Goal: Task Accomplishment & Management: Use online tool/utility

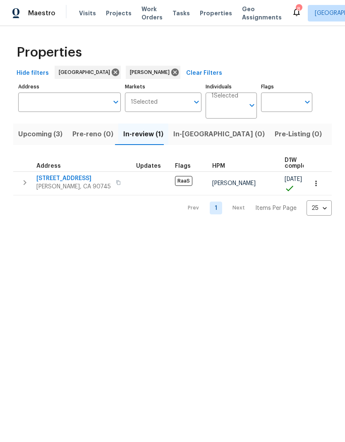
scroll to position [0, 12]
click at [61, 175] on span "639 E Pacific St" at bounding box center [73, 178] width 74 height 8
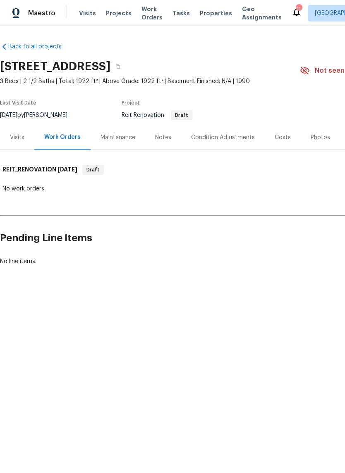
click at [229, 138] on div "Condition Adjustments" at bounding box center [223, 137] width 64 height 8
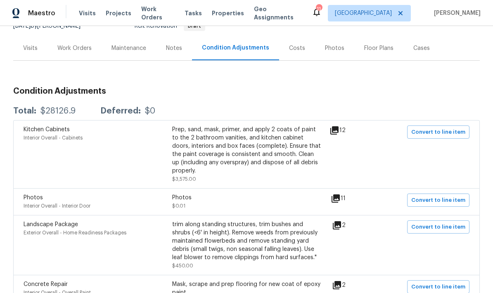
scroll to position [90, 0]
click at [344, 133] on span "Convert to line item" at bounding box center [439, 132] width 54 height 10
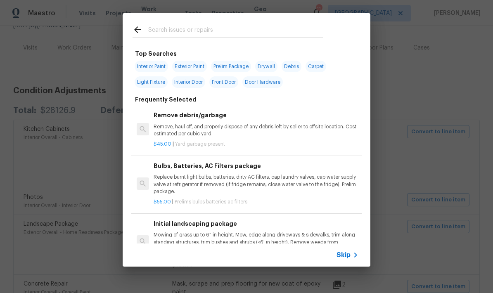
click at [344, 255] on span "Skip" at bounding box center [344, 255] width 14 height 8
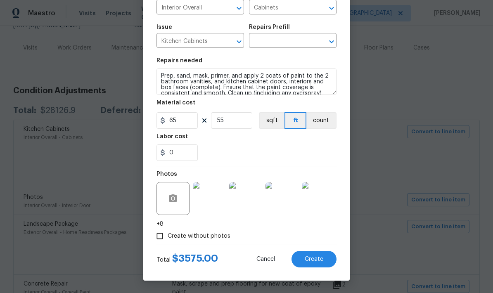
scroll to position [72, 0]
click at [319, 259] on span "Create" at bounding box center [314, 260] width 19 height 6
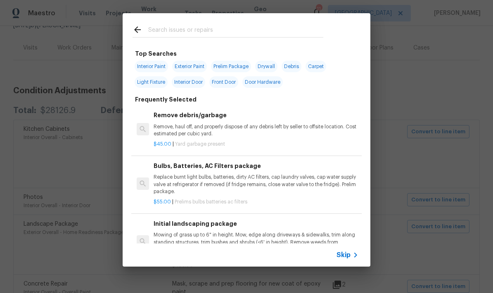
click at [344, 92] on div "Top Searches Interior Paint Exterior Paint Prelim Package Drywall Debris Carpet…" at bounding box center [246, 140] width 493 height 280
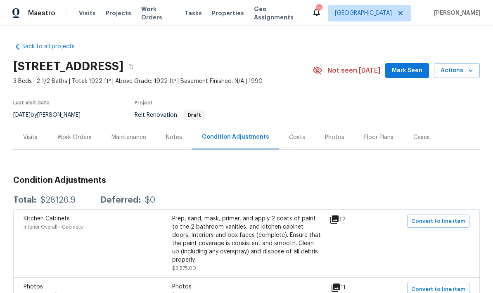
click at [77, 137] on div "Work Orders" at bounding box center [74, 137] width 34 height 8
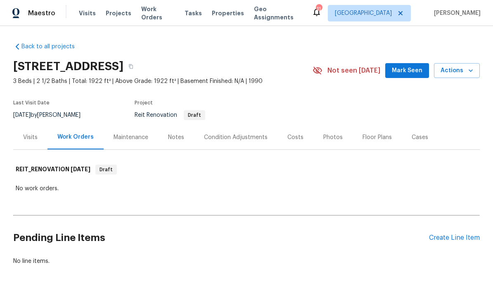
scroll to position [28, 0]
click at [224, 133] on div "Condition Adjustments" at bounding box center [236, 137] width 64 height 8
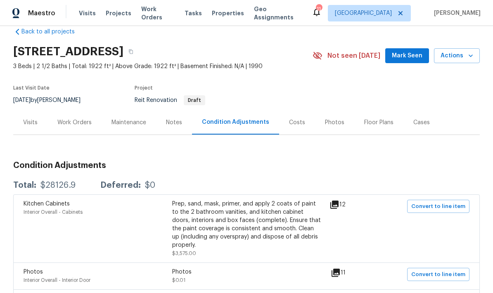
scroll to position [27, 0]
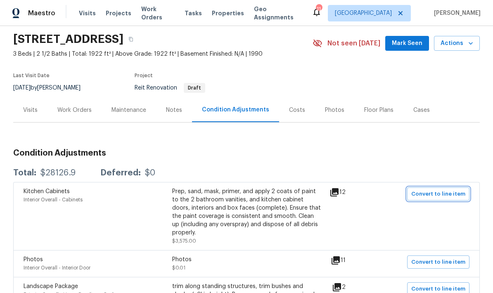
click at [434, 190] on span "Convert to line item" at bounding box center [439, 195] width 54 height 10
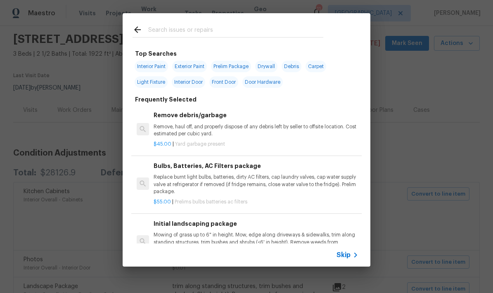
click at [348, 254] on span "Skip" at bounding box center [344, 255] width 14 height 8
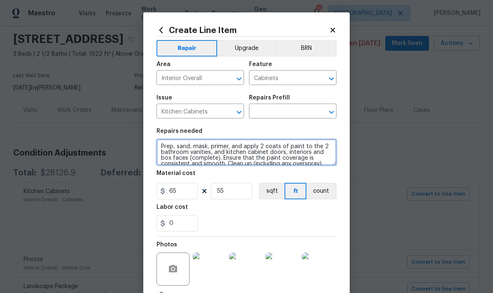
click at [187, 148] on textarea "Prep, sand, mask, primer, and apply 2 coats of paint to the 2 bathroom vanities…" at bounding box center [247, 152] width 180 height 26
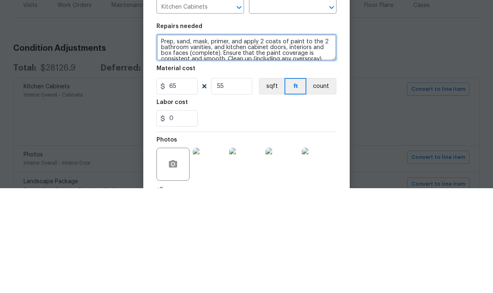
click at [192, 139] on textarea "Prep, sand, mask, primer, and apply 2 coats of paint to the 2 bathroom vanities…" at bounding box center [247, 152] width 180 height 26
click at [190, 139] on textarea "Prep, sand, mask, primer, and apply 2 coats of paint to the 2 bathroom vanities…" at bounding box center [247, 152] width 180 height 26
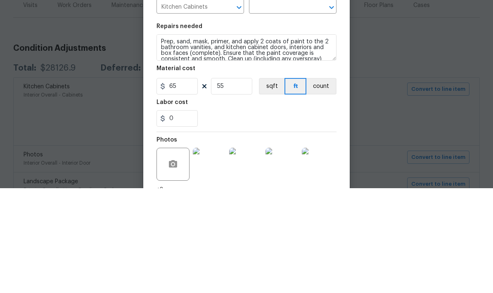
scroll to position [33, 0]
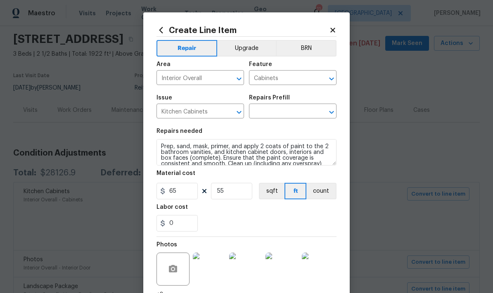
click at [307, 111] on input "text" at bounding box center [281, 112] width 64 height 13
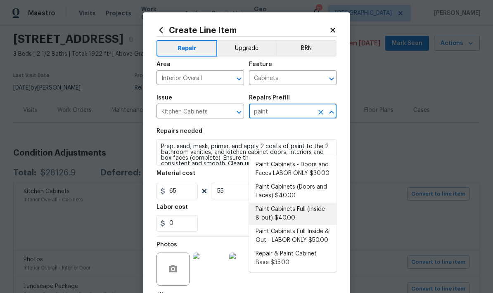
click at [293, 203] on li "Paint Cabinets Full (inside & out) $40.00" at bounding box center [293, 214] width 88 height 22
type input "Paint Cabinets Full (inside & out) $40.00"
type textarea "Prep, sand, mask and apply 2 coats of paint to the kitchen cabinet doors, inter…"
type input "Paint Cabinets Full (inside & out) $40.00"
type input "40"
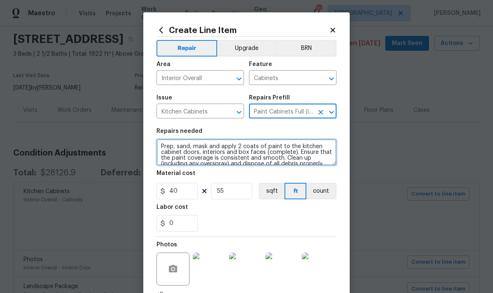
click at [197, 151] on textarea "Prep, sand, mask and apply 2 coats of paint to the kitchen cabinet doors, inter…" at bounding box center [247, 152] width 180 height 26
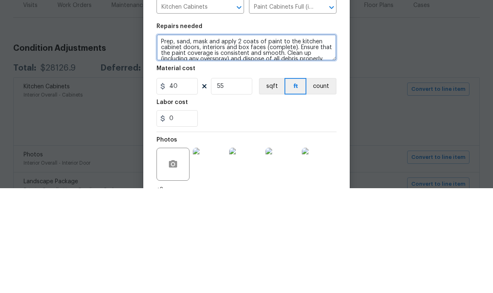
click at [193, 139] on textarea "Prep, sand, mask and apply 2 coats of paint to the kitchen cabinet doors, inter…" at bounding box center [247, 152] width 180 height 26
click at [199, 139] on textarea "Prep, sand, mask and apply 2 coats of paint to the kitchen cabinet doors, inter…" at bounding box center [247, 152] width 180 height 26
paste textarea ", primer, and apply 2 coats of paint to the 2 bathroom vanities, and"
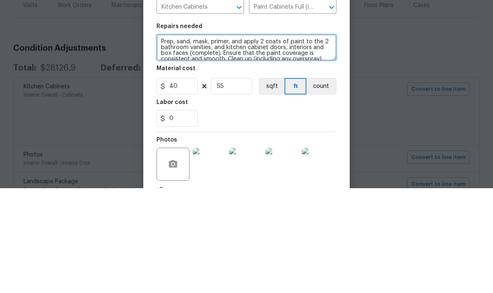
type textarea "Prep, sand, mask, primer, and apply 2 coats of paint to the 2 bathroom vanities…"
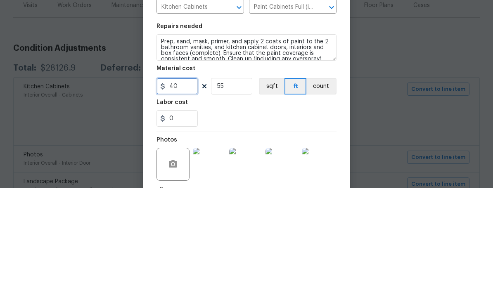
click at [181, 183] on input "40" at bounding box center [177, 191] width 41 height 17
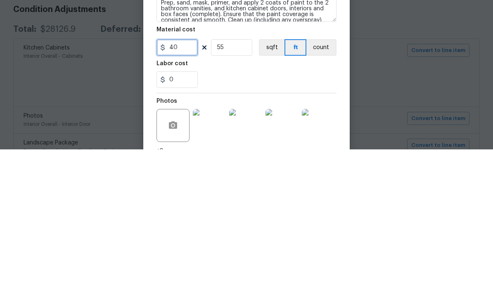
click at [180, 183] on input "40" at bounding box center [177, 191] width 41 height 17
type input "65"
click at [249, 215] on div "0" at bounding box center [247, 223] width 180 height 17
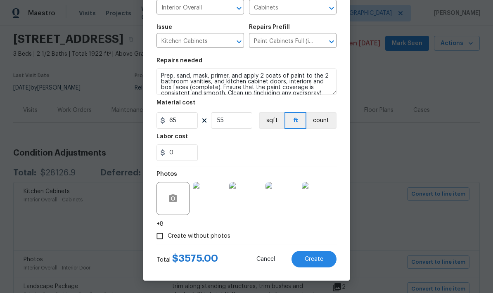
scroll to position [72, 0]
click at [314, 259] on span "Create" at bounding box center [314, 260] width 19 height 6
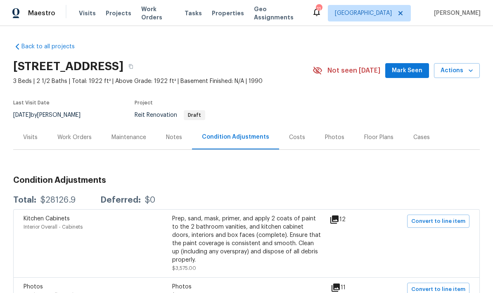
click at [79, 133] on div "Work Orders" at bounding box center [74, 137] width 34 height 8
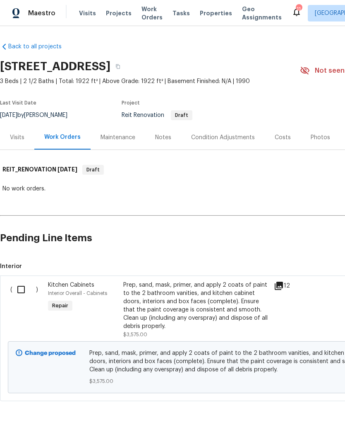
click at [221, 136] on div "Condition Adjustments" at bounding box center [223, 137] width 64 height 8
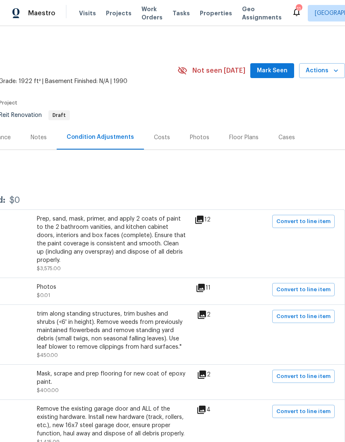
scroll to position [0, 122]
click at [309, 289] on span "Convert to line item" at bounding box center [303, 290] width 54 height 10
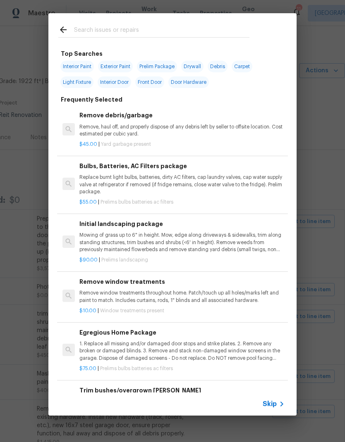
click at [273, 293] on span "Skip" at bounding box center [269, 404] width 14 height 8
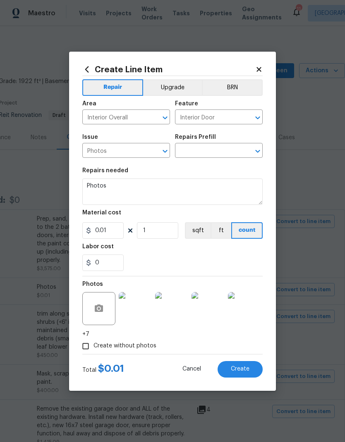
click at [208, 149] on input "text" at bounding box center [207, 151] width 64 height 13
click at [204, 170] on li "3D Tour Capture $120.00" at bounding box center [219, 171] width 88 height 14
type input "3D Tour Capture $120.00"
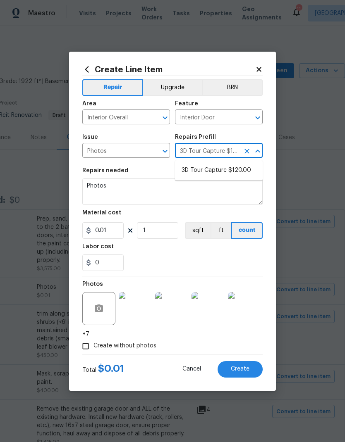
type textarea "Capture 3D tour of home"
type input "120"
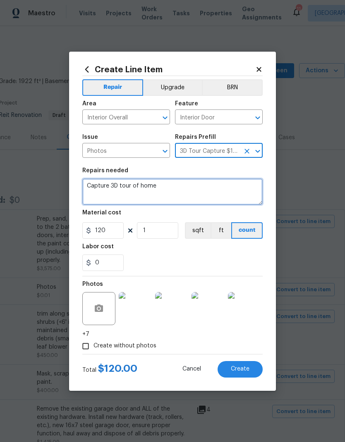
click at [124, 183] on textarea "Capture 3D tour of home" at bounding box center [172, 192] width 180 height 26
click at [121, 186] on textarea "Capture 3D tour of home" at bounding box center [172, 192] width 180 height 26
click at [121, 187] on textarea "Capture 3D tour of home" at bounding box center [172, 192] width 180 height 26
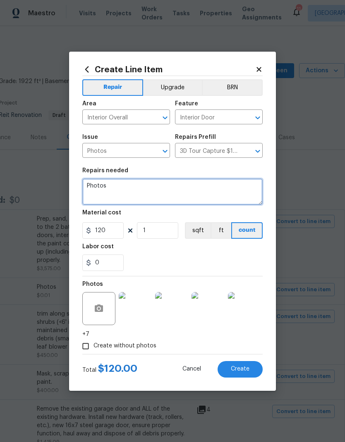
type textarea "Photos"
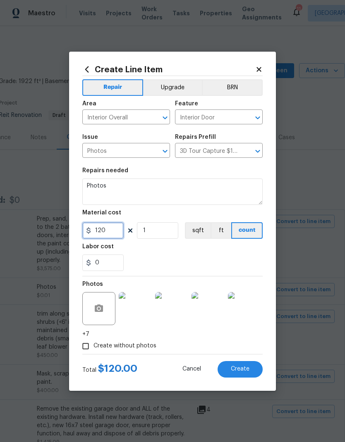
click at [114, 230] on input "120" at bounding box center [102, 230] width 41 height 17
click at [114, 229] on input "120" at bounding box center [102, 230] width 41 height 17
click at [100, 234] on input "120" at bounding box center [102, 230] width 41 height 17
click at [100, 233] on input "120" at bounding box center [102, 230] width 41 height 17
type input "1"
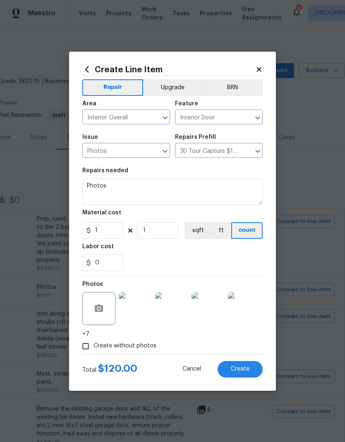
click at [162, 255] on div "0" at bounding box center [172, 263] width 180 height 17
click at [241, 293] on span "Create" at bounding box center [240, 369] width 19 height 6
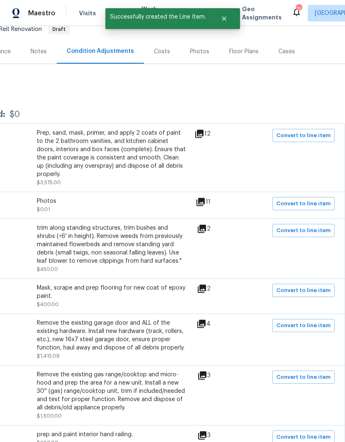
scroll to position [86, 122]
click at [300, 230] on span "Convert to line item" at bounding box center [303, 231] width 54 height 10
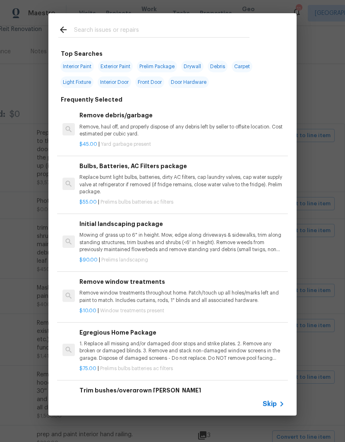
click at [275, 293] on span "Skip" at bounding box center [269, 404] width 14 height 8
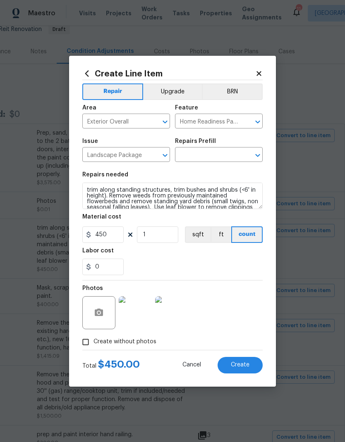
click at [114, 192] on textarea "trim along standing structures, trim bushes and shrubs (<6' in height). Remove …" at bounding box center [172, 196] width 180 height 26
click at [93, 197] on textarea "trim along standing structures, trim bushes and shrubs (<6' in height). Remove …" at bounding box center [172, 196] width 180 height 26
click at [93, 196] on textarea "trim along standing structures, trim bushes and shrubs (<6' in height). Remove …" at bounding box center [172, 196] width 180 height 26
click at [210, 157] on input "text" at bounding box center [207, 155] width 64 height 13
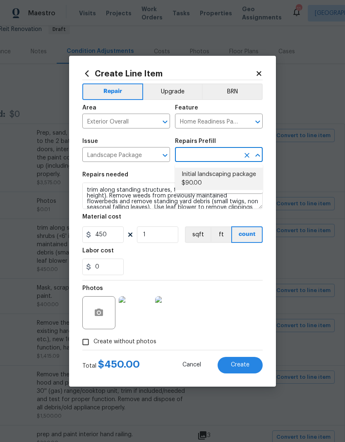
click at [221, 178] on li "Initial landscaping package $90.00" at bounding box center [219, 179] width 88 height 22
type textarea "Mowing of grass up to 6" in height. Mow, edge along driveways & sidewalks, trim…"
type input "Initial landscaping package $90.00"
type input "90"
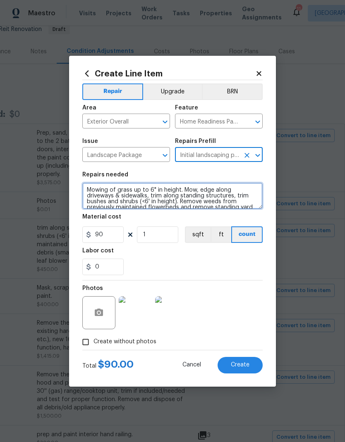
click at [112, 192] on textarea "Mowing of grass up to 6" in height. Mow, edge along driveways & sidewalks, trim…" at bounding box center [172, 196] width 180 height 26
click at [110, 192] on textarea "Mowing of grass up to 6" in height. Mow, edge along driveways & sidewalks, trim…" at bounding box center [172, 196] width 180 height 26
click at [114, 197] on textarea "Mowing of grass up to 6" in height. Mow, edge along driveways & sidewalks, trim…" at bounding box center [172, 196] width 180 height 26
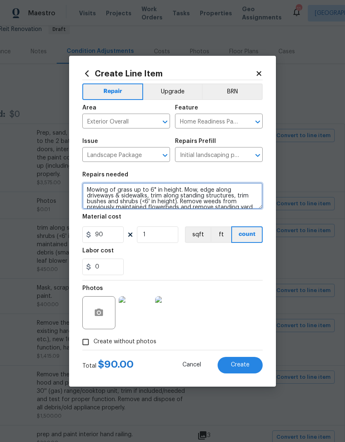
paste textarea
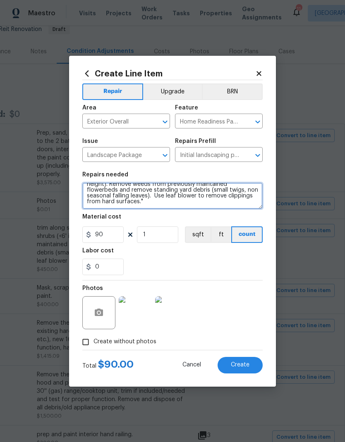
type textarea "trim along standing structures, trim bushes and shrubs (<6' in height). Remove …"
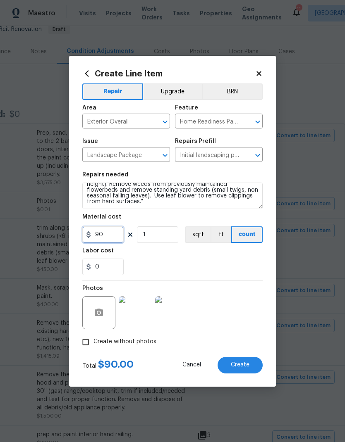
click at [112, 236] on input "90" at bounding box center [102, 234] width 41 height 17
click at [107, 237] on input "90" at bounding box center [102, 234] width 41 height 17
click at [107, 236] on input "90" at bounding box center [102, 234] width 41 height 17
type input "450"
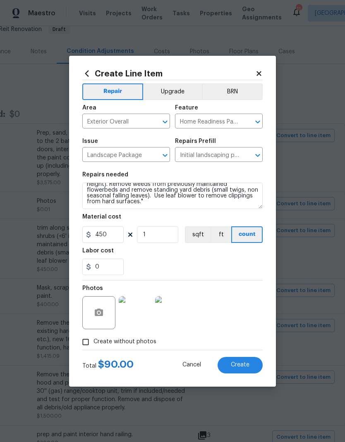
click at [196, 255] on div "Labor cost" at bounding box center [172, 253] width 180 height 11
click at [241, 293] on span "Create" at bounding box center [240, 365] width 19 height 6
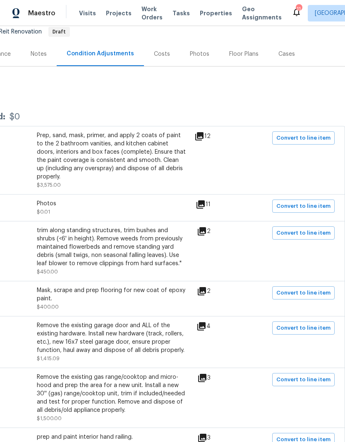
scroll to position [83, 122]
click at [306, 293] on span "Convert to line item" at bounding box center [303, 294] width 54 height 10
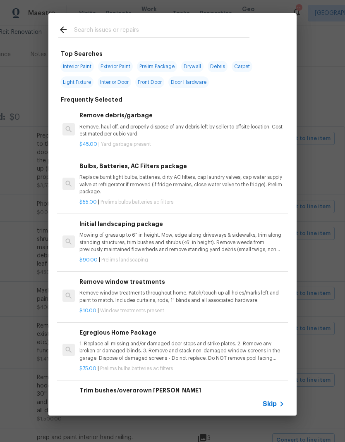
click at [277, 293] on icon at bounding box center [281, 404] width 10 height 10
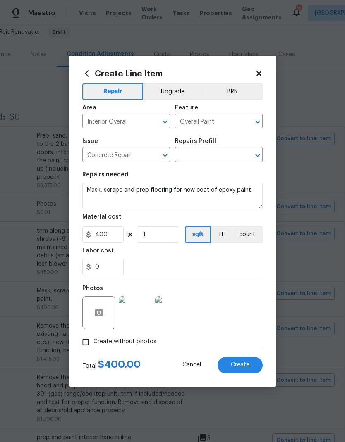
click at [224, 153] on input "text" at bounding box center [207, 155] width 64 height 13
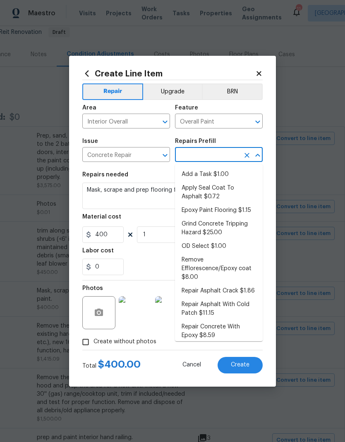
click at [227, 209] on li "Epoxy Paint Flooring $1.15" at bounding box center [219, 211] width 88 height 14
type input "Epoxy Paint Flooring $1.15"
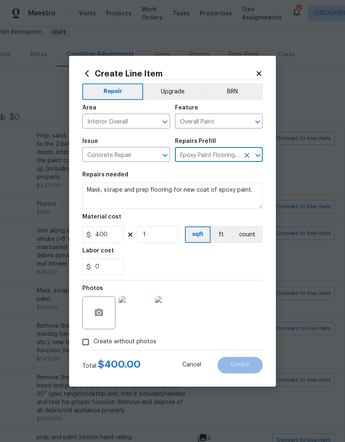
type input "Flatwork"
type input "Epoxy Paint Flooring $1.15"
click at [112, 228] on input "1.15" at bounding box center [102, 234] width 41 height 17
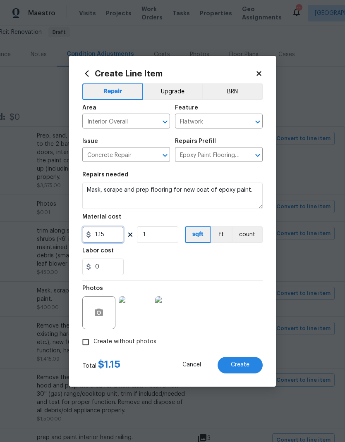
click at [110, 230] on input "1.15" at bounding box center [102, 234] width 41 height 17
click at [110, 238] on input "1.15" at bounding box center [102, 234] width 41 height 17
click at [110, 237] on input "1.15" at bounding box center [102, 234] width 41 height 17
type input "400"
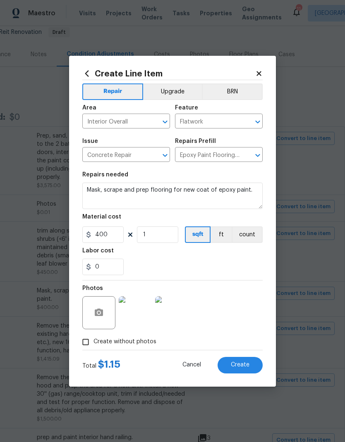
click at [188, 262] on div "0" at bounding box center [172, 267] width 180 height 17
click at [246, 293] on span "Create" at bounding box center [240, 365] width 19 height 6
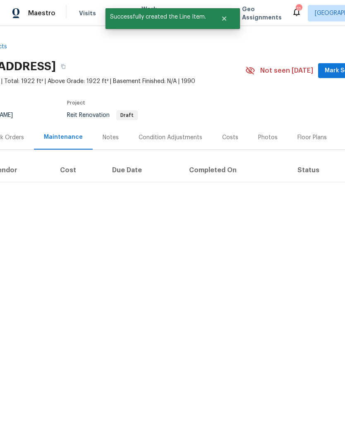
scroll to position [0, 45]
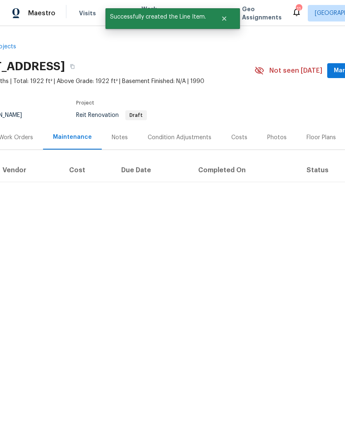
click at [15, 140] on div "Work Orders" at bounding box center [16, 137] width 34 height 8
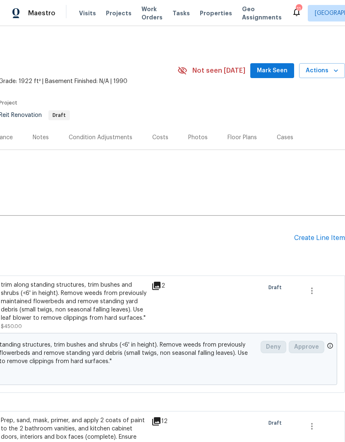
scroll to position [0, 122]
click at [105, 133] on div "Condition Adjustments" at bounding box center [101, 137] width 64 height 8
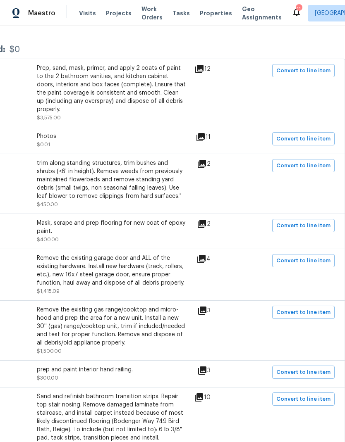
scroll to position [151, 122]
click at [299, 257] on span "Convert to line item" at bounding box center [303, 261] width 54 height 10
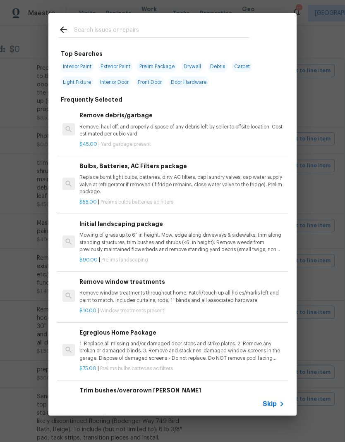
click at [275, 293] on span "Skip" at bounding box center [269, 404] width 14 height 8
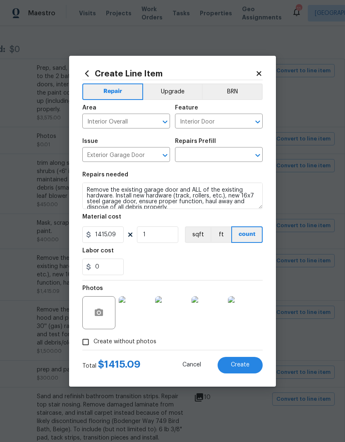
click at [110, 251] on h5 "Labor cost" at bounding box center [97, 251] width 31 height 6
click at [206, 153] on input "text" at bounding box center [207, 155] width 64 height 13
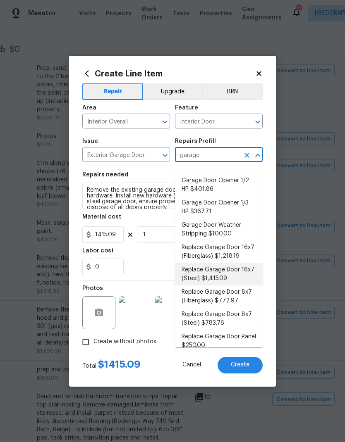
click at [220, 267] on li "Replace Garage Door 16x7 (Steel) $1,415.09" at bounding box center [219, 274] width 88 height 22
type input "Replace Garage Door 16x7 (Steel) $1,415.09"
type textarea "Remove the existing garage door and ALL of the existing hardware. Install new h…"
type input "Replace Garage Door 16x7 (Steel) $1,415.09"
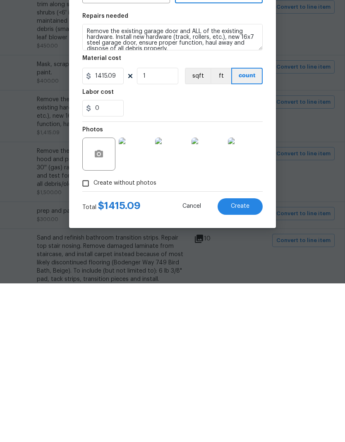
scroll to position [33, 0]
click at [245, 293] on span "Create" at bounding box center [240, 365] width 19 height 6
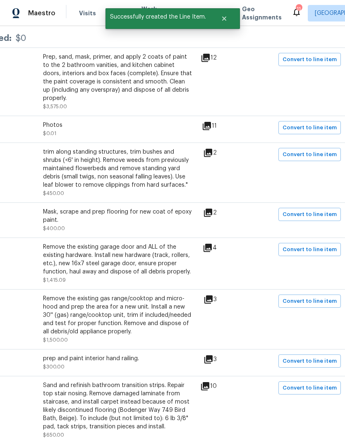
scroll to position [161, 119]
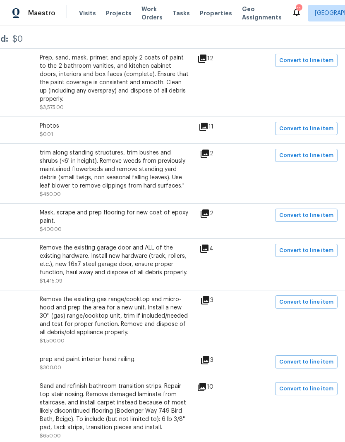
click at [95, 293] on div "Remove the existing gas range/cooktop and micro-hood and prep the area for a ne…" at bounding box center [114, 315] width 149 height 41
click at [307, 293] on span "Convert to line item" at bounding box center [306, 303] width 54 height 10
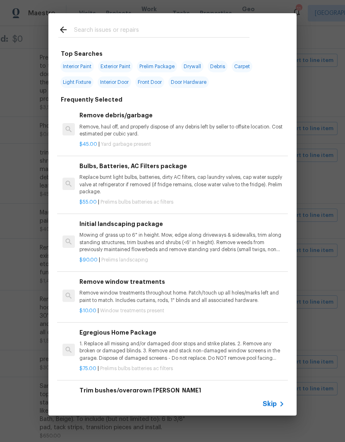
click at [273, 293] on span "Skip" at bounding box center [269, 404] width 14 height 8
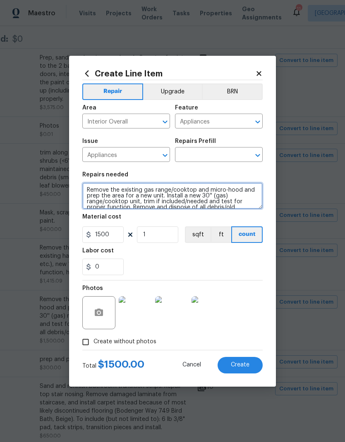
click at [107, 189] on textarea "Remove the existing gas range/cooktop and micro-hood and prep the area for a ne…" at bounding box center [172, 196] width 180 height 26
click at [104, 190] on textarea "Remove the existing gas range/cooktop and micro-hood and prep the area for a ne…" at bounding box center [172, 196] width 180 height 26
click at [107, 189] on textarea "Remove the existing gas range/cooktop and micro-hood and prep the area for a ne…" at bounding box center [172, 196] width 180 height 26
click at [207, 155] on input "text" at bounding box center [207, 155] width 64 height 13
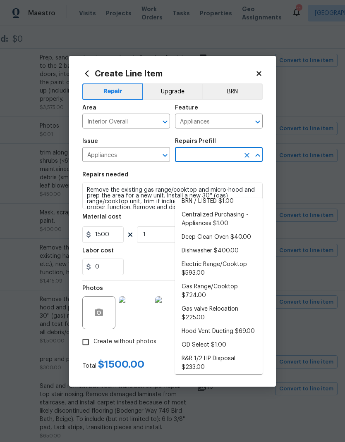
scroll to position [24, 0]
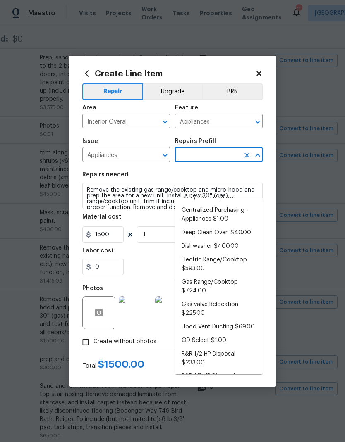
click at [222, 276] on li "Gas Range/Cooktop $724.00" at bounding box center [219, 287] width 88 height 22
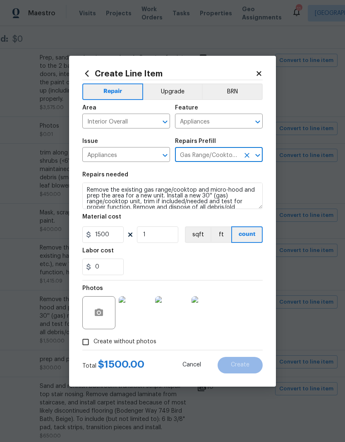
type input "Gas Range/Cooktop $724.00"
type textarea "Remove the existing gas range/cooktop and prep the area for a new unit. Install…"
type input "Gas Range/Cooktop $724.00"
type input "724"
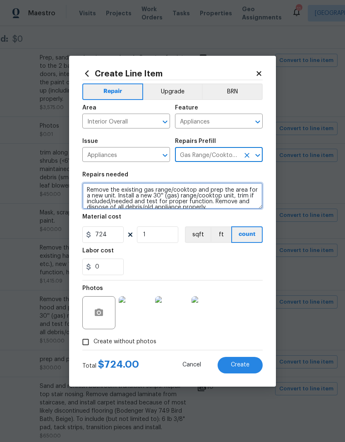
click at [121, 195] on textarea "Remove the existing gas range/cooktop and prep the area for a new unit. Install…" at bounding box center [172, 196] width 180 height 26
click at [121, 192] on textarea "Remove the existing gas range/cooktop and prep the area for a new unit. Install…" at bounding box center [172, 196] width 180 height 26
click at [117, 202] on textarea "Remove the exiting gas range/cooktop and prep the area for a new unit. Install …" at bounding box center [172, 196] width 180 height 26
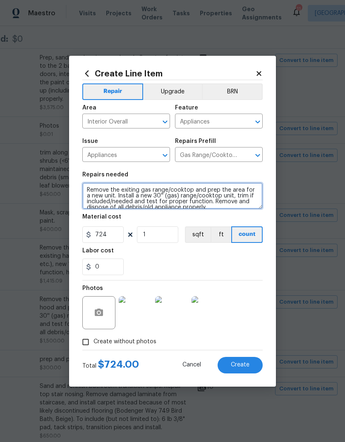
click at [117, 202] on textarea "Remove the exiting gas range/cooktop and prep the area for a new unit. Install …" at bounding box center [172, 196] width 180 height 26
paste textarea "Remove the existing gas range/cooktop and micro-hood and prep the area for a ne…"
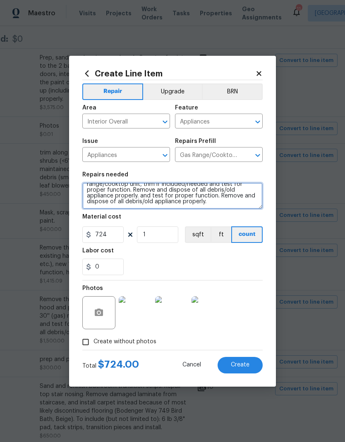
click at [90, 188] on textarea "Remove the exiting gas range/cooktop and prep the area for a new unit. Install …" at bounding box center [172, 196] width 180 height 26
click at [95, 193] on textarea "Remove the exiting gas range/cooktop and prep the area for a new unit. Install …" at bounding box center [172, 196] width 180 height 26
paste textarea "sting gas range/cooktop and micro-hood and prep the area for a new unit. Instal…"
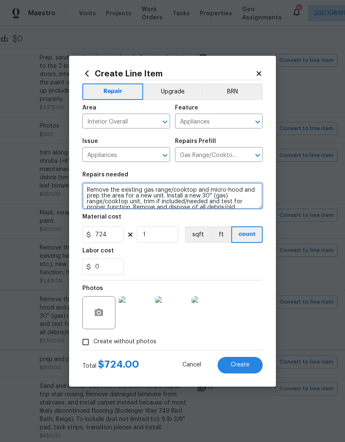
scroll to position [0, 0]
click at [105, 191] on textarea "Remove the existing gas range/cooktop and micro-hood and prep the area for a ne…" at bounding box center [172, 196] width 180 height 26
click at [103, 192] on textarea "Remove the existing gas range/cooktop and micro-hood and prep the area for a ne…" at bounding box center [172, 196] width 180 height 26
click at [103, 191] on textarea "Remove the existing gas range/cooktop and micro-hood and prep the area for a ne…" at bounding box center [172, 196] width 180 height 26
click at [101, 189] on textarea "Remove the existing gas range/cooktop and micro-hood and prep the area for a ne…" at bounding box center [172, 196] width 180 height 26
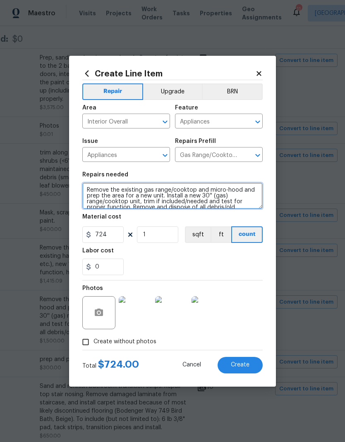
click at [207, 192] on textarea "Remove the existing gas range/cooktop and micro-hood and prep the area for a ne…" at bounding box center [172, 196] width 180 height 26
click at [226, 190] on textarea "Remove the existing gas range/cooktop, micro-hood and prep the area for a new u…" at bounding box center [172, 196] width 180 height 26
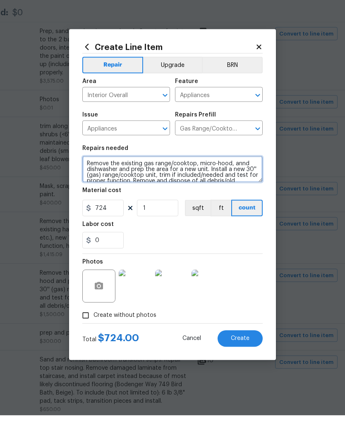
type textarea "Remove the existing gas range/cooktop, micro-hood, annd dishwasher and prep the…"
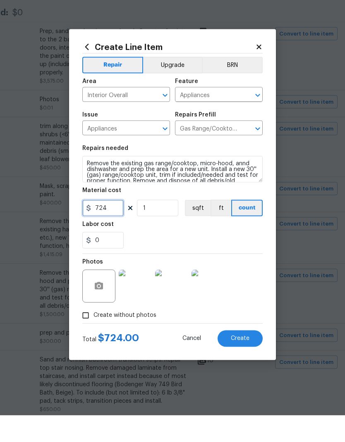
click at [107, 226] on input "724" at bounding box center [102, 234] width 41 height 17
click at [112, 226] on input "724" at bounding box center [102, 234] width 41 height 17
click at [100, 226] on input "724" at bounding box center [102, 234] width 41 height 17
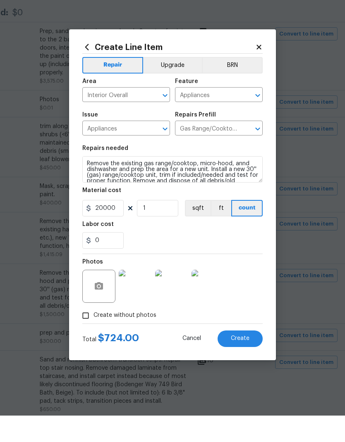
click at [184, 248] on div "Labor cost" at bounding box center [172, 253] width 180 height 11
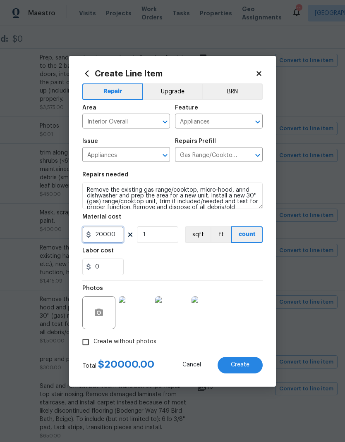
click at [116, 236] on input "20000" at bounding box center [102, 234] width 41 height 17
type input "2000"
click at [179, 257] on div "Labor cost" at bounding box center [172, 253] width 180 height 11
click at [185, 258] on div "Labor cost" at bounding box center [172, 253] width 180 height 11
click at [246, 293] on span "Create" at bounding box center [240, 365] width 19 height 6
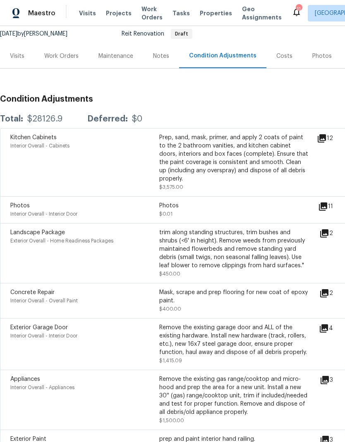
scroll to position [81, 0]
click at [62, 52] on div "Work Orders" at bounding box center [61, 56] width 34 height 8
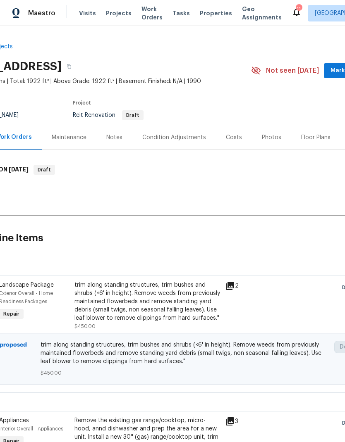
scroll to position [0, 49]
click at [184, 133] on div "Condition Adjustments" at bounding box center [174, 137] width 64 height 8
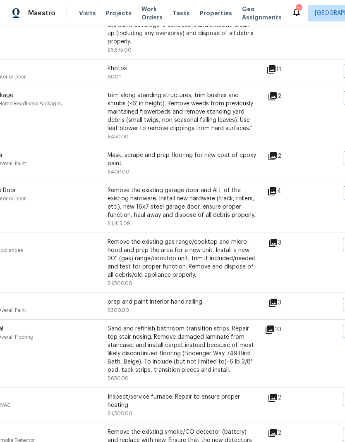
scroll to position [219, 55]
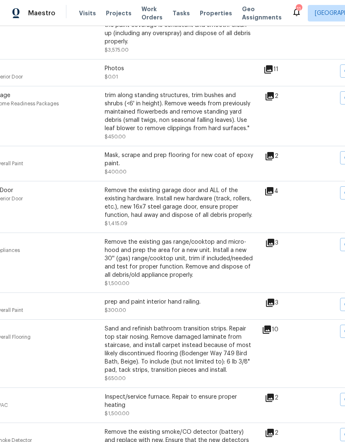
click at [272, 293] on icon at bounding box center [270, 303] width 8 height 8
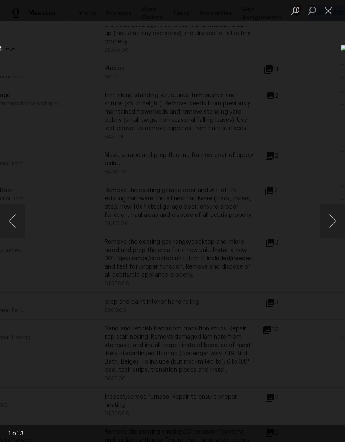
click at [329, 10] on button "Close lightbox" at bounding box center [328, 10] width 17 height 14
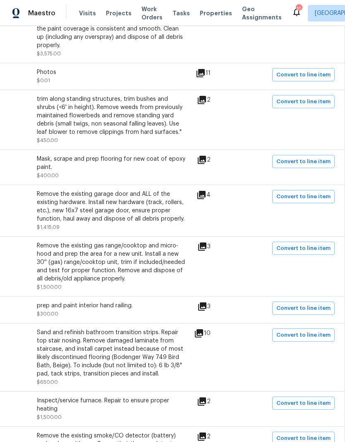
scroll to position [215, 122]
click at [307, 293] on span "Convert to line item" at bounding box center [303, 309] width 54 height 10
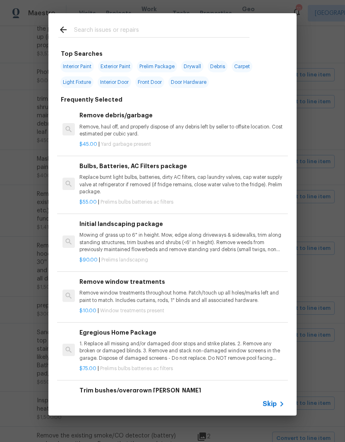
click at [274, 293] on span "Skip" at bounding box center [269, 404] width 14 height 8
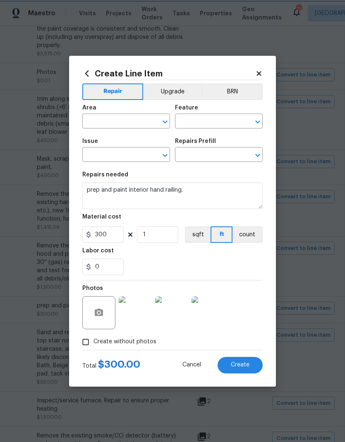
type input "Interior Overall"
type input "Overall Paint"
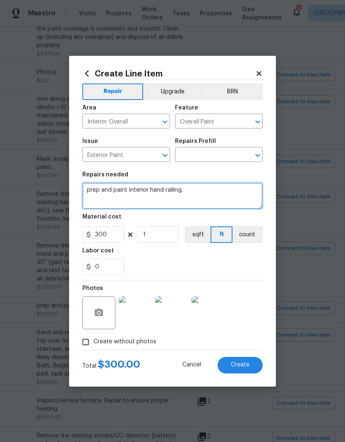
click at [125, 194] on textarea "prep and paint interior hand railing." at bounding box center [172, 196] width 180 height 26
click at [117, 196] on textarea "prep and paint interior hand railing." at bounding box center [172, 196] width 180 height 26
click at [147, 154] on div "Exterior Paint ​" at bounding box center [126, 155] width 88 height 13
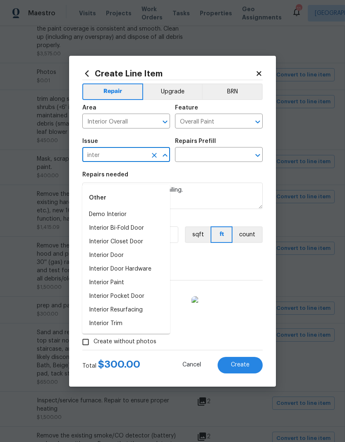
click at [129, 276] on li "Interior Paint" at bounding box center [126, 283] width 88 height 14
type input "Interior Paint"
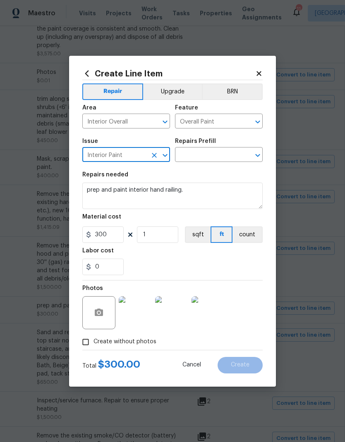
click at [209, 155] on input "text" at bounding box center [207, 155] width 64 height 13
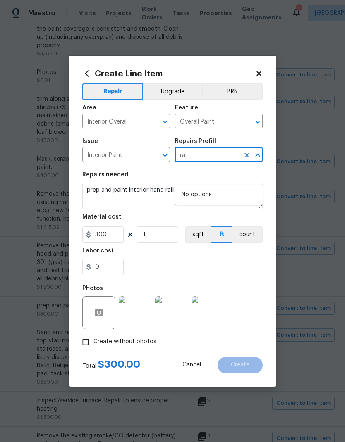
type input "r"
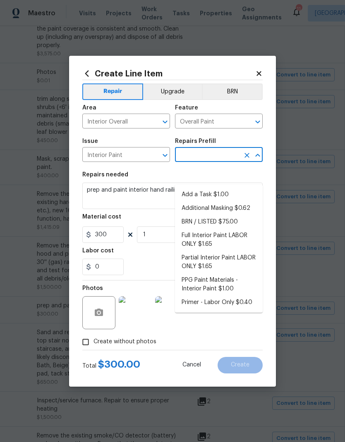
click at [231, 188] on li "Add a Task $1.00" at bounding box center [219, 195] width 88 height 14
type input "Add a Task $1.00"
type textarea "HPM to detail"
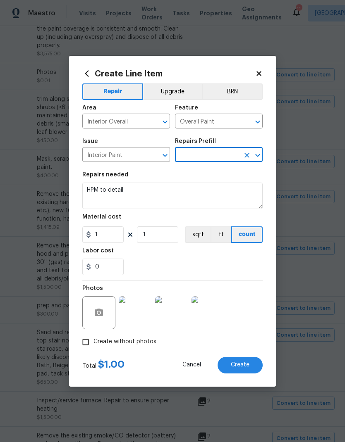
type input "Add a Task $1.00"
type input "1"
click at [230, 174] on div "Repairs needed" at bounding box center [172, 177] width 180 height 11
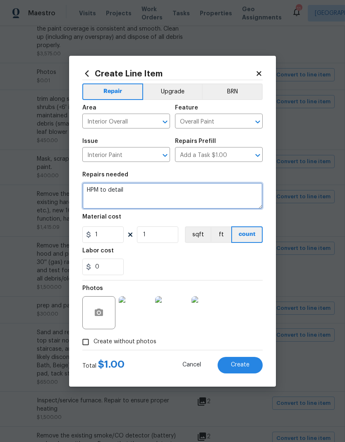
click at [142, 192] on textarea "HPM to detail" at bounding box center [172, 196] width 180 height 26
click at [120, 188] on textarea "HPM to detail" at bounding box center [172, 196] width 180 height 26
click at [114, 188] on textarea "HPM to detail" at bounding box center [172, 196] width 180 height 26
paste textarea "prep and paint interior hand railing."
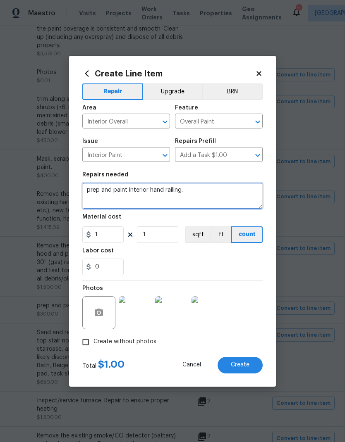
type textarea "prep and paint interior hand railing."
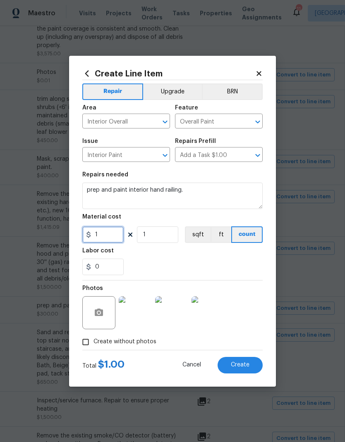
click at [105, 236] on input "1" at bounding box center [102, 234] width 41 height 17
click at [105, 235] on input "1" at bounding box center [102, 234] width 41 height 17
click at [104, 236] on input "1" at bounding box center [102, 234] width 41 height 17
type input "300"
click at [193, 256] on div "Labor cost" at bounding box center [172, 253] width 180 height 11
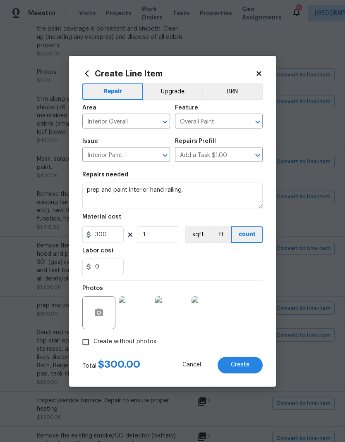
click at [243, 293] on span "Create" at bounding box center [240, 365] width 19 height 6
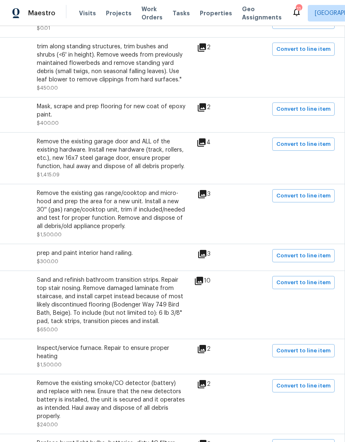
scroll to position [268, 122]
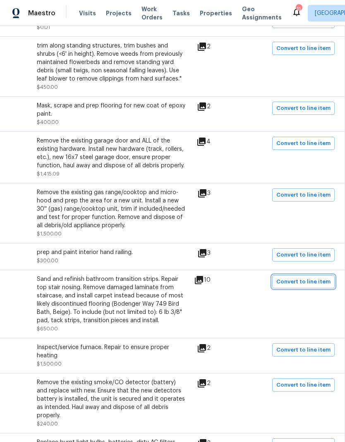
click at [303, 277] on span "Convert to line item" at bounding box center [303, 282] width 54 height 10
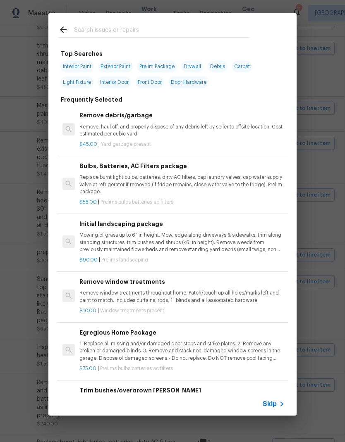
click at [274, 293] on span "Skip" at bounding box center [269, 404] width 14 height 8
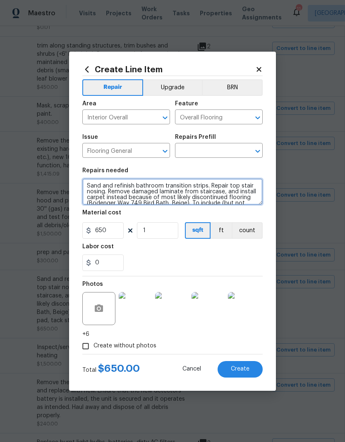
click at [130, 185] on textarea "Sand and refinish bathroom transition strips. Repair top stair nosing. Remove d…" at bounding box center [172, 192] width 180 height 26
click at [110, 186] on textarea "Sand and refinish bathroom transition strips. Repair top stair nosing. Remove d…" at bounding box center [172, 192] width 180 height 26
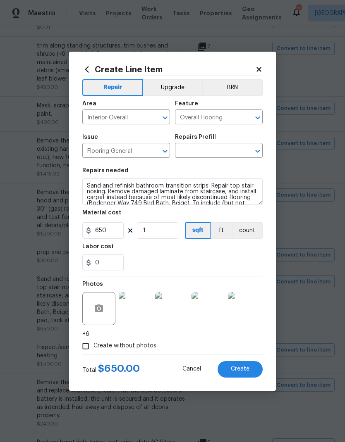
click at [214, 151] on input "text" at bounding box center [207, 151] width 64 height 13
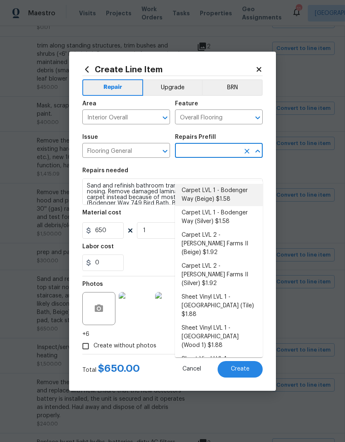
click at [207, 184] on li "Carpet LVL 1 - Bodenger Way (Beige) $1.58" at bounding box center [219, 195] width 88 height 22
type input "Carpet LVL 1 - Bodenger Way (Beige) $1.58"
type textarea "Install new carpet. (Bodenger Way 749 Bird Bath, Beige) at all previously carpe…"
type input "Carpet LVL 1 - Bodenger Way (Beige) $1.58"
type input "1.58"
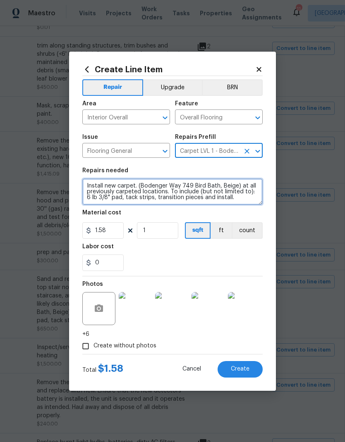
click at [134, 189] on textarea "Install new carpet. (Bodenger Way 749 Bird Bath, Beige) at all previously carpe…" at bounding box center [172, 192] width 180 height 26
click at [124, 188] on textarea "Install new carpet. (Bodenger Way 749 Bird Bath, Beige) at all previously carpe…" at bounding box center [172, 192] width 180 height 26
click at [123, 188] on textarea "Install new carpet. (Bodenger Way 749 Bird Bath, Beige) at all previously carpe…" at bounding box center [172, 192] width 180 height 26
click at [119, 189] on textarea "Install new carpet. (Bodenger Way 749 Bird Bath, Beige) at all previously carpe…" at bounding box center [172, 192] width 180 height 26
paste textarea "Sand and refinish bathroom transition strips. Repair top stair nosing. Remove d…"
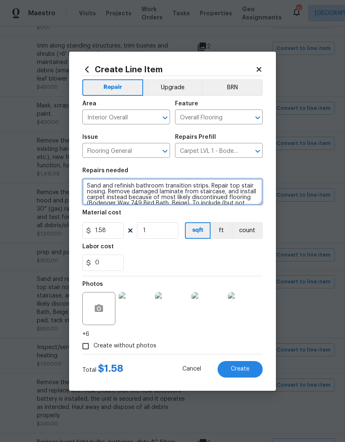
scroll to position [17, 0]
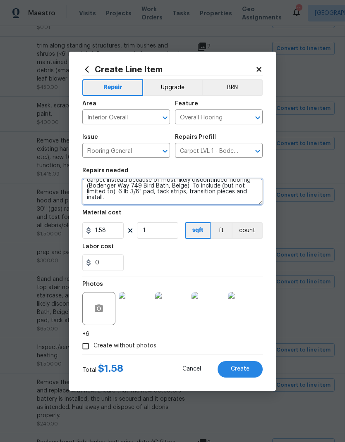
type textarea "Sand and refinish bathroom transition strips. Repair top stair nosing. Remove d…"
click at [210, 251] on div "Labor cost" at bounding box center [172, 249] width 180 height 11
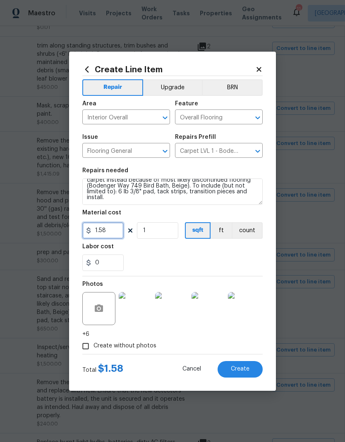
click at [113, 233] on input "1.58" at bounding box center [102, 230] width 41 height 17
type input "700"
click at [199, 248] on div "Labor cost" at bounding box center [172, 249] width 180 height 11
click at [243, 293] on span "Create" at bounding box center [240, 369] width 19 height 6
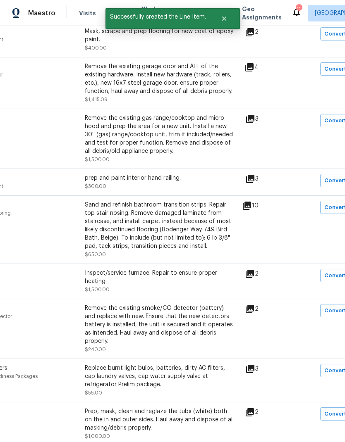
scroll to position [339, 95]
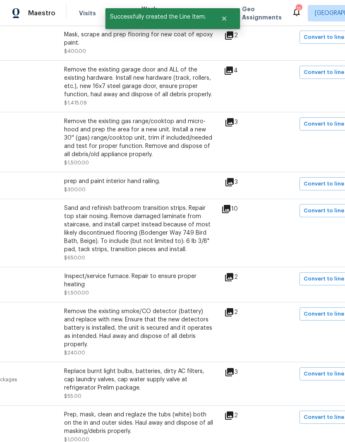
click at [319, 274] on span "Convert to line item" at bounding box center [330, 279] width 54 height 10
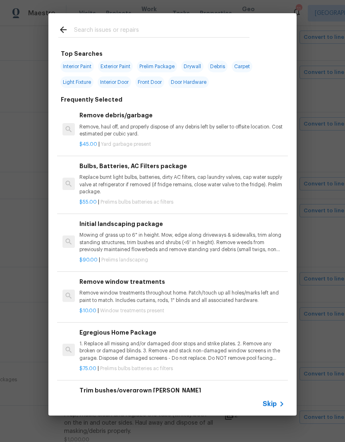
click at [276, 293] on span "Skip" at bounding box center [269, 404] width 14 height 8
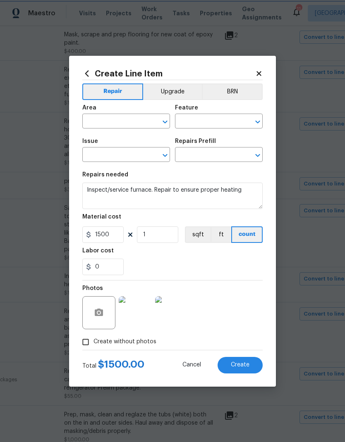
type input "Interior Overall"
type input "HVAC"
type input "HVAC Extras"
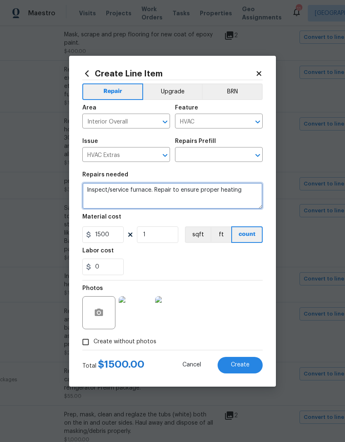
click at [119, 193] on textarea "Inspect/service furnace. Repair to ensure proper heating" at bounding box center [172, 196] width 180 height 26
click at [117, 189] on textarea "Inspect/service furnace. Repair to ensure proper heating" at bounding box center [172, 196] width 180 height 26
click at [116, 189] on textarea "Inspect/service furnace. Repair to ensure proper heating" at bounding box center [172, 196] width 180 height 26
click at [219, 155] on input "text" at bounding box center [207, 155] width 64 height 13
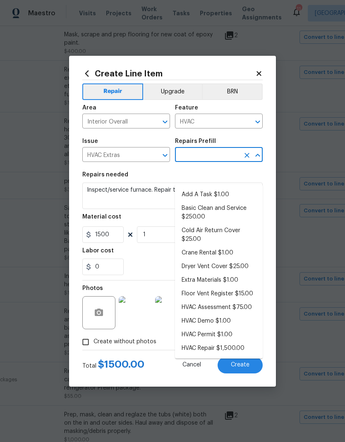
click at [231, 188] on li "Add A Task $1.00" at bounding box center [219, 195] width 88 height 14
type input "Add A Task $1.00"
type textarea "HPM to detail"
type input "Add A Task $1.00"
type input "1"
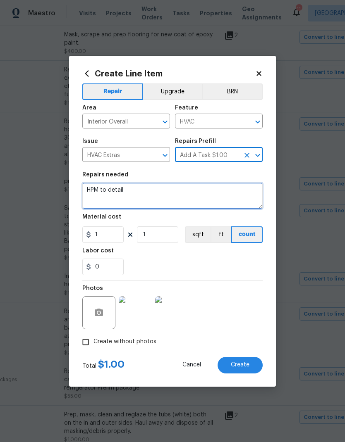
click at [136, 191] on textarea "HPM to detail" at bounding box center [172, 196] width 180 height 26
click at [130, 193] on textarea "HPM to detail" at bounding box center [172, 196] width 180 height 26
click at [130, 192] on textarea "HPM to detail" at bounding box center [172, 196] width 180 height 26
click at [128, 193] on textarea "HPM to detail" at bounding box center [172, 196] width 180 height 26
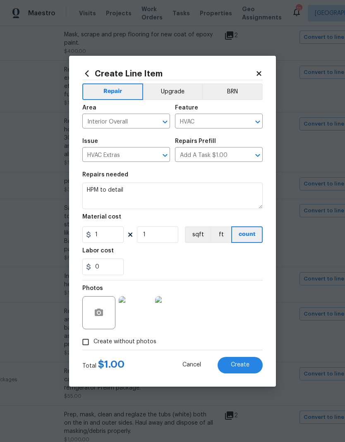
click at [217, 157] on input "Add A Task $1.00" at bounding box center [207, 155] width 64 height 13
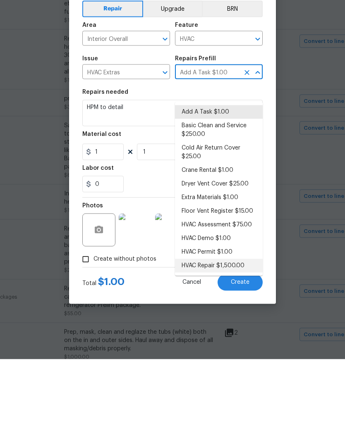
click at [228, 293] on li "HVAC Repair $1,500.00" at bounding box center [219, 349] width 88 height 14
type input "Add A Task $1.00"
type textarea "HVAC Repair"
type input "HVAC Repair $1,500.00"
type input "1500"
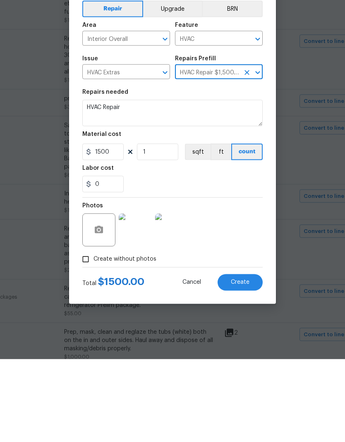
click at [118, 183] on textarea "HVAC Repair" at bounding box center [172, 196] width 180 height 26
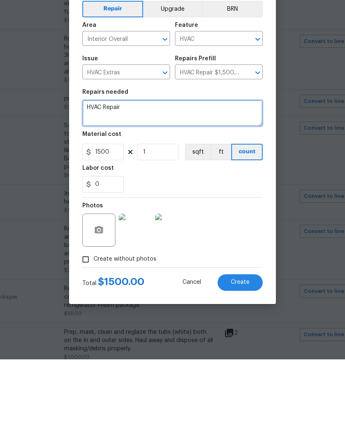
click at [132, 183] on textarea "HVAC Repair" at bounding box center [172, 196] width 180 height 26
paste textarea "Inspect/service furnace. Repair to ensure proper heating"
type textarea "HVAC Repair Inspect/service furnace. Repair to ensure proper heating"
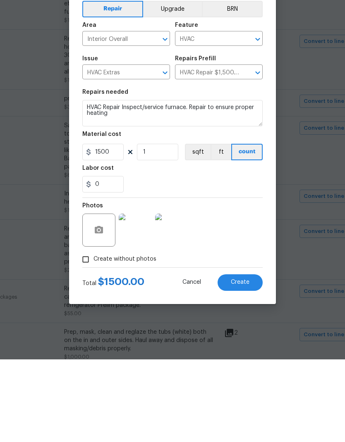
click at [231, 281] on div "Photos" at bounding box center [172, 308] width 180 height 54
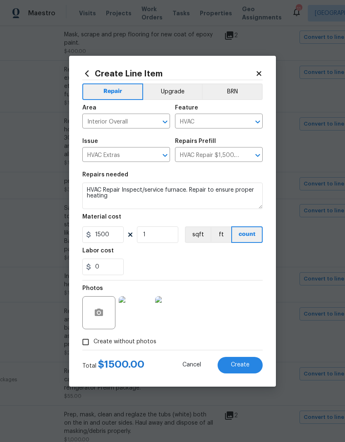
click at [242, 293] on span "Create" at bounding box center [240, 365] width 19 height 6
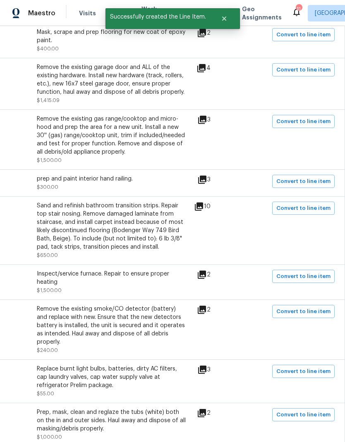
scroll to position [343, 122]
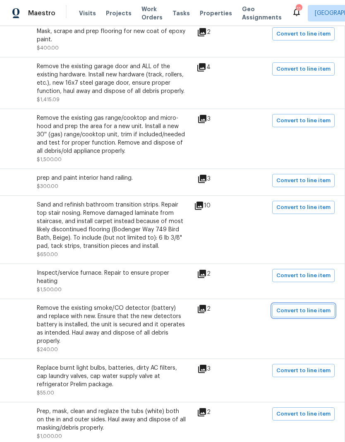
click at [304, 293] on span "Convert to line item" at bounding box center [303, 311] width 54 height 10
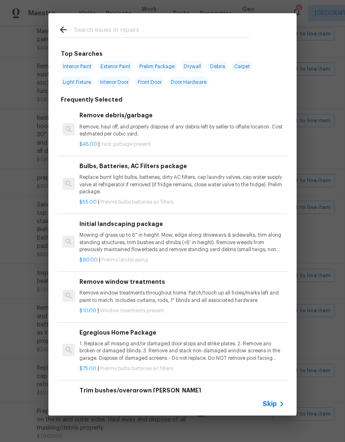
click at [274, 293] on span "Skip" at bounding box center [269, 404] width 14 height 8
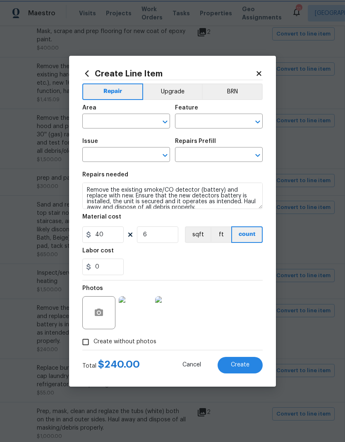
type input "Interior Overall"
type input "Smoke Detector"
type input "Electrical"
click at [212, 152] on input "text" at bounding box center [207, 155] width 64 height 13
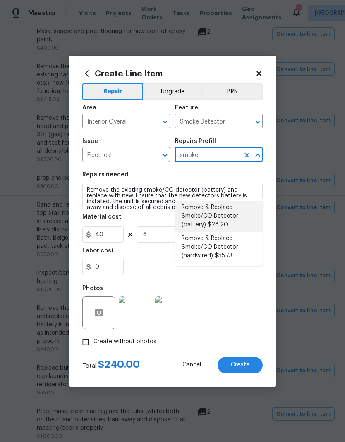
click at [231, 201] on li "Remove & Replace Smoke/CO Detector (battery) $28.20" at bounding box center [219, 216] width 88 height 31
type input "Remove & Replace Smoke/CO Detector (battery) $28.20"
type textarea "Remove the existing smoke/CO detector (battery) and replace with new. Ensure th…"
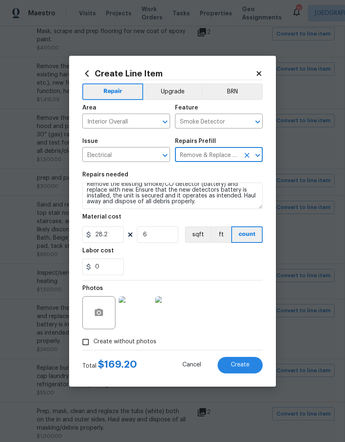
scroll to position [6, 0]
click at [115, 238] on input "28.2" at bounding box center [102, 234] width 41 height 17
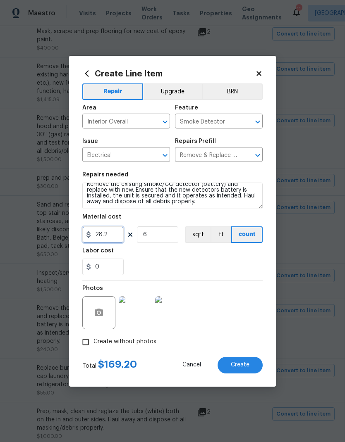
click at [115, 238] on input "28.2" at bounding box center [102, 234] width 41 height 17
click at [105, 236] on input "28.2" at bounding box center [102, 234] width 41 height 17
click at [105, 235] on input "28.2" at bounding box center [102, 234] width 41 height 17
click at [100, 234] on input "28.2" at bounding box center [102, 234] width 41 height 17
type input "40"
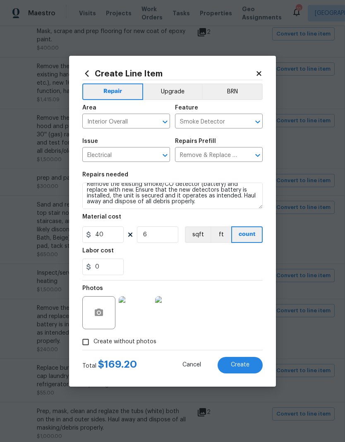
click at [192, 262] on div "0" at bounding box center [172, 267] width 180 height 17
click at [241, 293] on span "Create" at bounding box center [240, 365] width 19 height 6
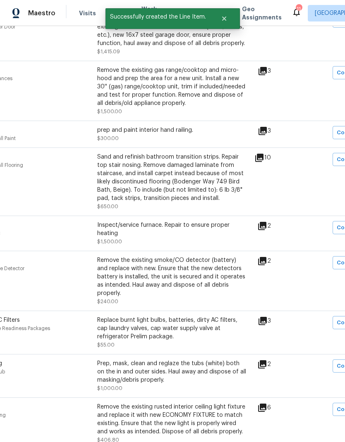
scroll to position [388, 108]
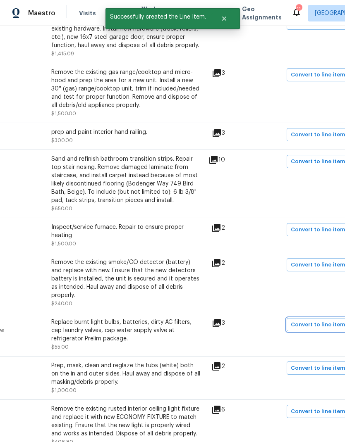
click at [310, 293] on span "Convert to line item" at bounding box center [317, 325] width 54 height 10
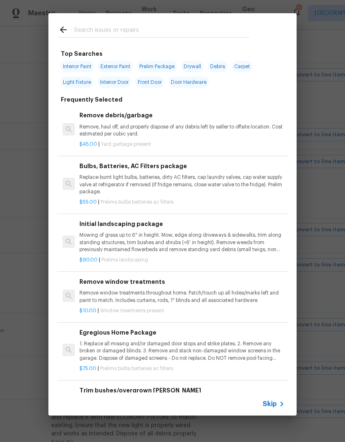
click at [286, 293] on icon at bounding box center [281, 404] width 10 height 10
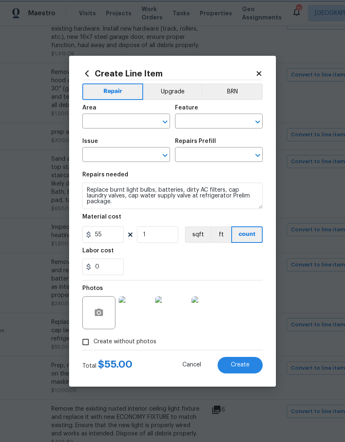
type input "Interior Overall"
type input "Home Readiness Packages"
type input "Bulbs, Batteries, AC Filters"
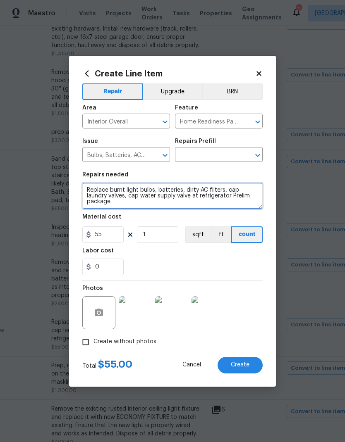
click at [112, 197] on textarea "Replace burnt light bulbs, batteries, dirty AC filters, cap laundry valves, cap…" at bounding box center [172, 196] width 180 height 26
click at [107, 194] on textarea "Replace burnt light bulbs, batteries, dirty AC filters, cap laundry valves, cap…" at bounding box center [172, 196] width 180 height 26
click at [106, 194] on textarea "Replace burnt light bulbs, batteries, dirty AC filters, cap laundry valves, cap…" at bounding box center [172, 196] width 180 height 26
click at [107, 200] on textarea "Replace burnt light bulbs, batteries, dirty AC filters, cap laundry valves, cap…" at bounding box center [172, 196] width 180 height 26
click at [210, 157] on input "text" at bounding box center [207, 155] width 64 height 13
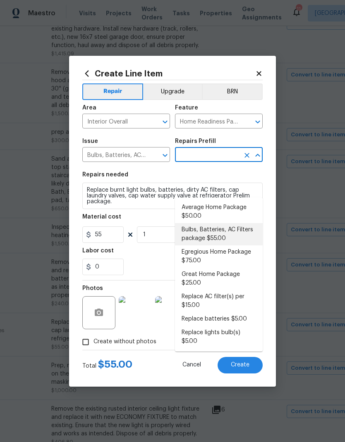
click at [218, 223] on li "Bulbs, Batteries, AC Filters package $55.00" at bounding box center [219, 234] width 88 height 22
type input "Bulbs, Batteries, AC Filters package $55.00"
type textarea "Replace burnt light bulbs, batteries, dirty AC filters, cap laundry valves, cap…"
type input "Bulbs, Batteries, AC Filters package $55.00"
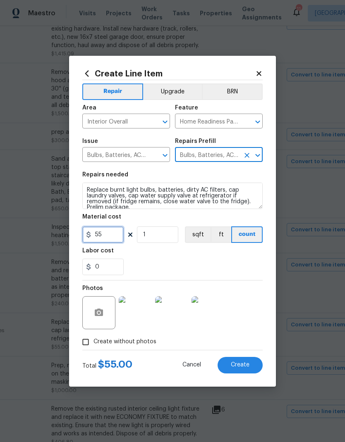
click at [107, 236] on input "55" at bounding box center [102, 234] width 41 height 17
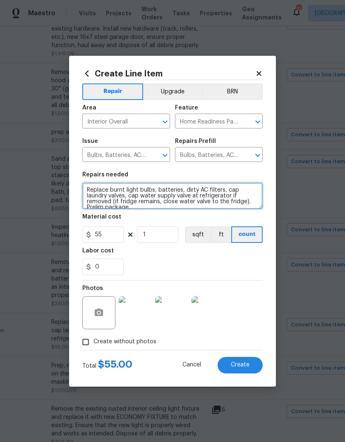
click at [124, 193] on textarea "Replace burnt light bulbs, batteries, dirty AC filters, cap laundry valves, cap…" at bounding box center [172, 196] width 180 height 26
click at [113, 195] on textarea "Replace burnt light bulbs, batteries, dirty AC filters, cap laundry valves, cap…" at bounding box center [172, 196] width 180 height 26
click at [108, 196] on textarea "Replace burnt light bulbs, batteries, dirty AC filters, cap laundry valves, cap…" at bounding box center [172, 196] width 180 height 26
paste textarea
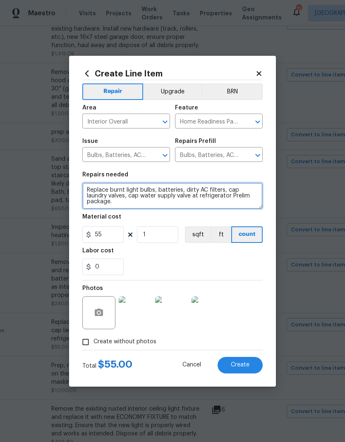
type textarea "Replace burnt light bulbs, batteries, dirty AC filters, cap laundry valves, cap…"
click at [185, 258] on div "Labor cost" at bounding box center [172, 253] width 180 height 11
click at [243, 293] on button "Create" at bounding box center [239, 365] width 45 height 17
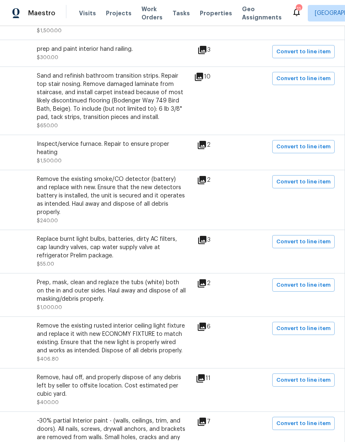
scroll to position [471, 122]
click at [300, 281] on span "Convert to line item" at bounding box center [303, 286] width 54 height 10
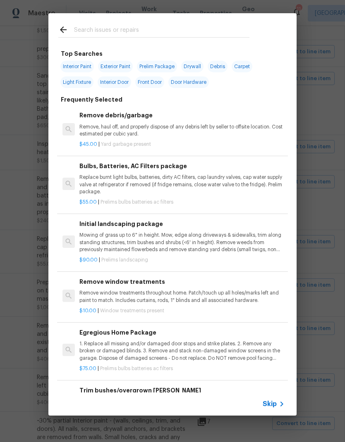
click at [274, 293] on span "Skip" at bounding box center [269, 404] width 14 height 8
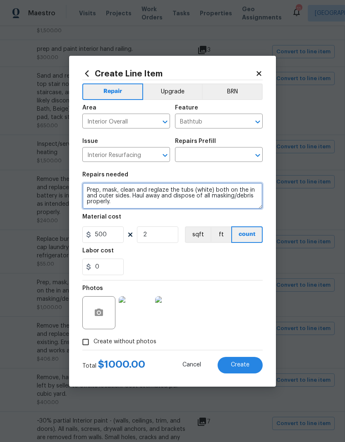
click at [104, 192] on textarea "Prep, mask, clean and reglaze the tubs (white) both on the in and outer sides. …" at bounding box center [172, 196] width 180 height 26
click at [101, 192] on textarea "Prep, mask, clean and reglaze the tubs (white) both on the in and outer sides. …" at bounding box center [172, 196] width 180 height 26
click at [100, 192] on textarea "Prep, mask, clean and reglaze the tubs (white) both on the in and outer sides. …" at bounding box center [172, 196] width 180 height 26
click at [99, 198] on textarea "Prep, mask, clean and reglaze the tubs (white) both on the in and outer sides. …" at bounding box center [172, 196] width 180 height 26
click at [101, 202] on textarea "Prep, mask, clean and reglaze the tubs (white) both on the in and outer sides. …" at bounding box center [172, 196] width 180 height 26
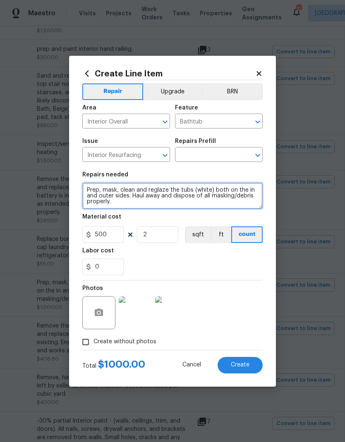
click at [101, 202] on textarea "Prep, mask, clean and reglaze the tubs (white) both on the in and outer sides. …" at bounding box center [172, 196] width 180 height 26
click at [210, 155] on input "text" at bounding box center [207, 155] width 64 height 13
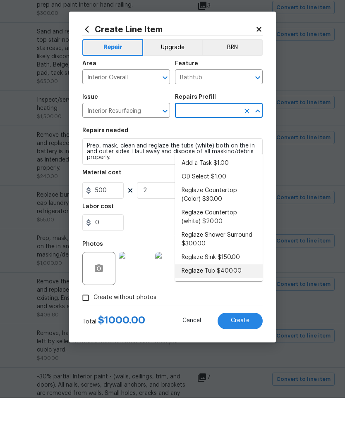
click at [233, 293] on li "Reglaze Tub $400.00" at bounding box center [219, 316] width 88 height 14
type input "Reglaze Tub $400.00"
type textarea "Prep, mask, clean and reglaze the tub (white) both on the in and outer sides. H…"
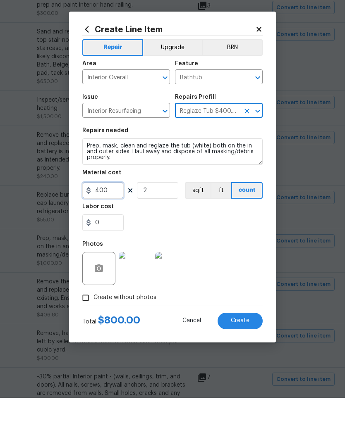
click at [106, 226] on input "400" at bounding box center [102, 234] width 41 height 17
click at [103, 226] on input "400" at bounding box center [102, 234] width 41 height 17
type input "5"
click at [113, 183] on textarea "Prep, mask, clean and reglaze the tub (white) both on the in and outer sides. H…" at bounding box center [172, 196] width 180 height 26
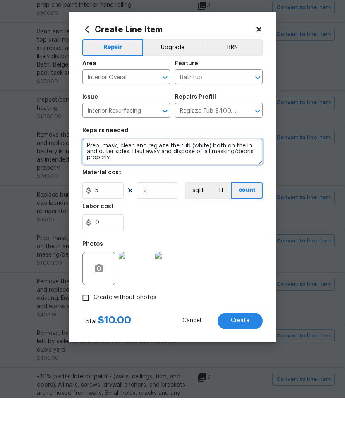
click at [113, 183] on textarea "Prep, mask, clean and reglaze the tub (white) both on the in and outer sides. H…" at bounding box center [172, 196] width 180 height 26
click at [112, 183] on textarea "Prep, mask, clean and reglaze the tub (white) both on the in and outer sides. H…" at bounding box center [172, 196] width 180 height 26
paste textarea "s"
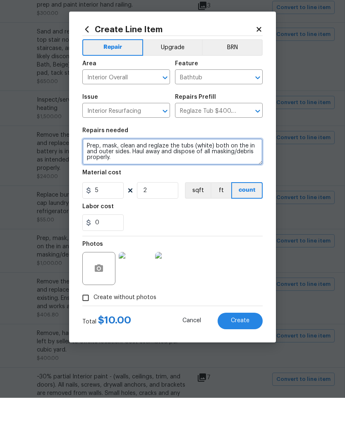
type textarea "Prep, mask, clean and reglaze the tubs (white) both on the in and outer sides. …"
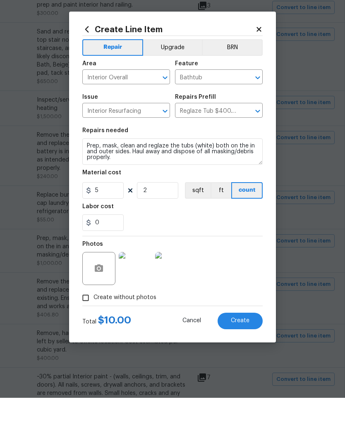
click at [205, 259] on div "0" at bounding box center [172, 267] width 180 height 17
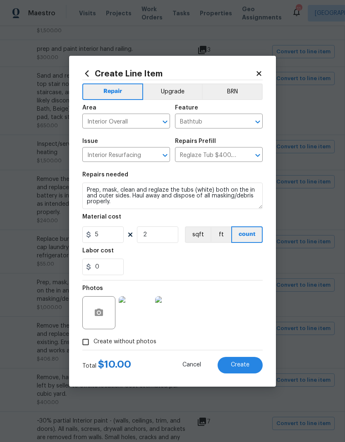
click at [253, 293] on button "Create" at bounding box center [239, 365] width 45 height 17
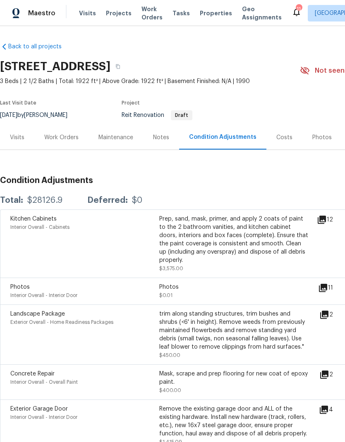
scroll to position [0, 0]
click at [69, 133] on div "Work Orders" at bounding box center [61, 137] width 34 height 8
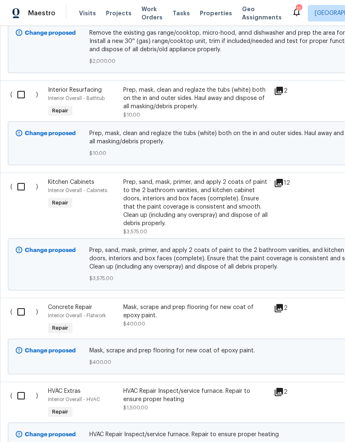
scroll to position [457, 0]
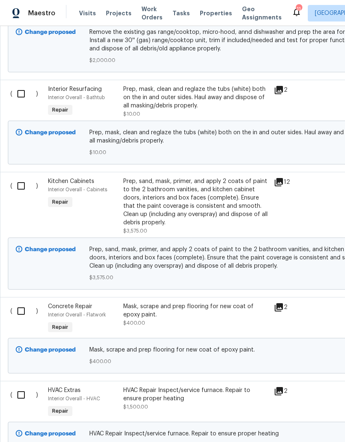
click at [164, 85] on div "Prep, mask, clean and reglaze the tubs (white) both on the in and outer sides. …" at bounding box center [195, 97] width 145 height 25
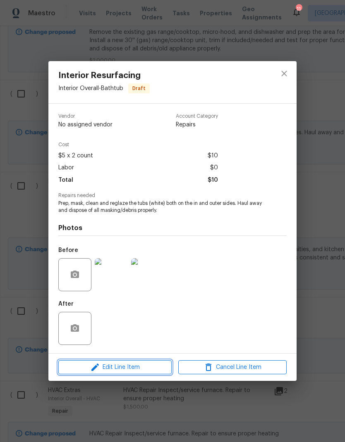
click at [133, 293] on span "Edit Line Item" at bounding box center [115, 367] width 108 height 10
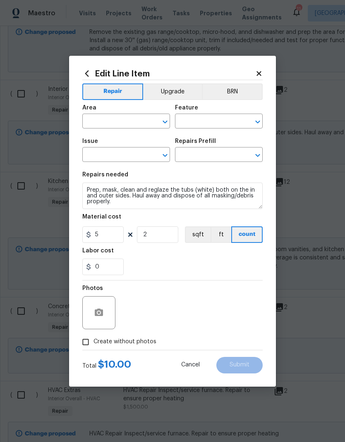
type input "Interior Overall"
type input "Bathtub"
type input "Interior Resurfacing"
type input "Reglaze Tub $400.00"
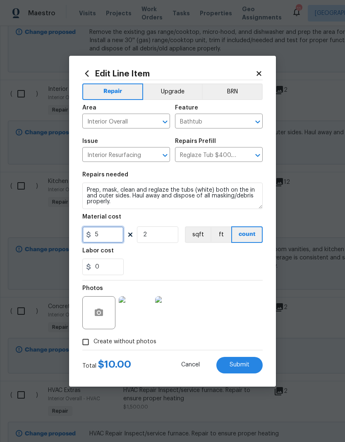
click at [109, 235] on input "5" at bounding box center [102, 234] width 41 height 17
type input "500"
click at [198, 263] on div "0" at bounding box center [172, 267] width 180 height 17
click at [243, 293] on span "Submit" at bounding box center [239, 365] width 20 height 6
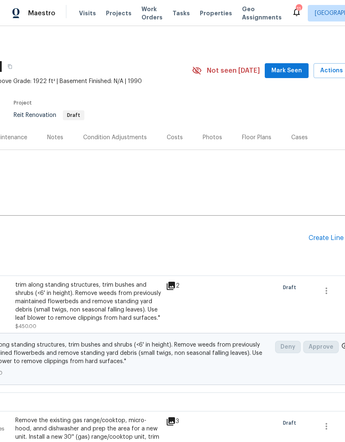
scroll to position [0, 109]
click at [122, 133] on div "Condition Adjustments" at bounding box center [114, 137] width 64 height 8
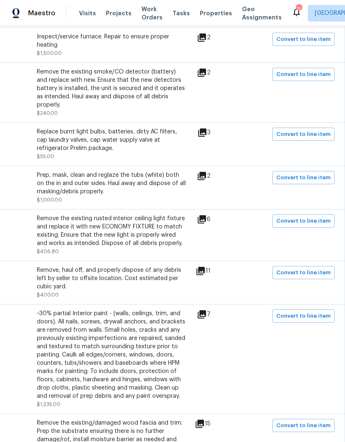
scroll to position [578, 122]
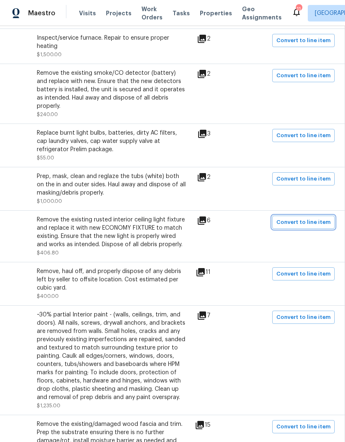
click at [300, 218] on span "Convert to line item" at bounding box center [303, 223] width 54 height 10
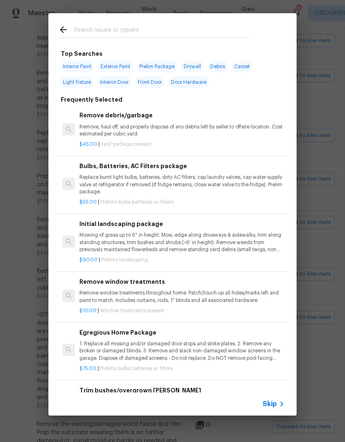
click at [272, 293] on span "Skip" at bounding box center [269, 404] width 14 height 8
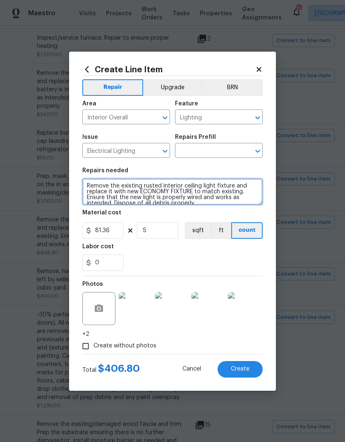
click at [106, 190] on textarea "Remove the existing rusted interior ceiling light fixture and replace it with n…" at bounding box center [172, 192] width 180 height 26
click at [106, 195] on textarea "Remove the existing rusted interior ceiling light fixture and replace it with n…" at bounding box center [172, 192] width 180 height 26
click at [110, 195] on textarea "Remove the existing rusted interior ceiling light fixture and replace it with n…" at bounding box center [172, 192] width 180 height 26
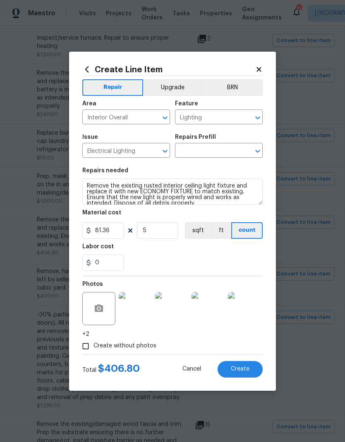
click at [229, 148] on input "text" at bounding box center [207, 151] width 64 height 13
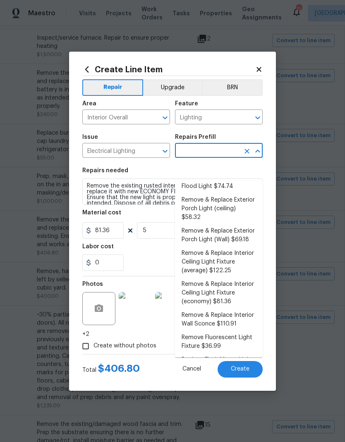
scroll to position [182, 0]
click at [227, 278] on li "Remove & Replace Interior Ceiling Light Fixture (economy) $81.36" at bounding box center [219, 293] width 88 height 31
type input "Remove & Replace Interior Ceiling Light Fixture (economy) $81.36"
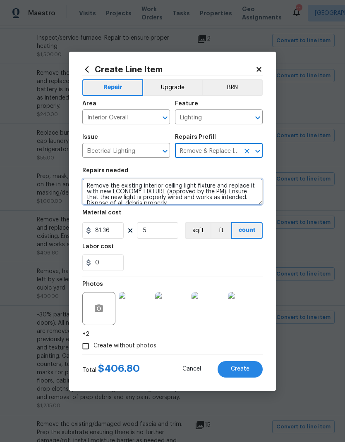
click at [124, 185] on textarea "Remove the existing interior ceiling light fixture and replace it with new ECON…" at bounding box center [172, 192] width 180 height 26
click at [119, 187] on textarea "Remove the existing interior ceiling light fixture and replace it with new ECON…" at bounding box center [172, 192] width 180 height 26
click at [120, 190] on textarea "Remove the existing interior ceiling light fixture and replace it with new ECON…" at bounding box center [172, 192] width 180 height 26
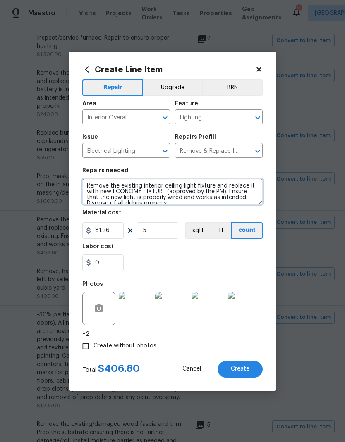
paste textarea "rusted interior ceiling light fixture and replace it with new ECONOMY FIXTURE t…"
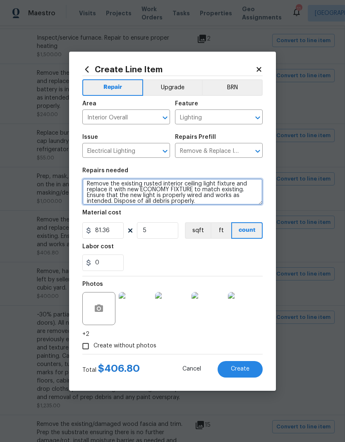
type textarea "Remove the existing rusted interior ceiling light fixture and replace it with n…"
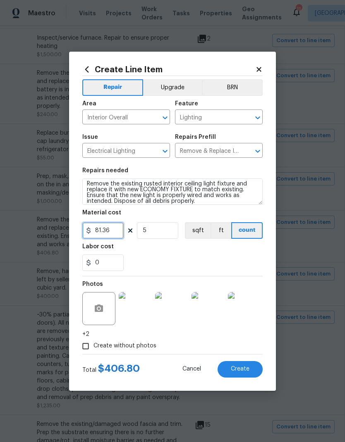
click at [104, 231] on input "81.36" at bounding box center [102, 230] width 41 height 17
click at [106, 231] on input "81.36" at bounding box center [102, 230] width 41 height 17
click at [105, 231] on input "81.36" at bounding box center [102, 230] width 41 height 17
click at [100, 236] on input "81.36" at bounding box center [102, 230] width 41 height 17
click at [179, 255] on div "0" at bounding box center [172, 263] width 180 height 17
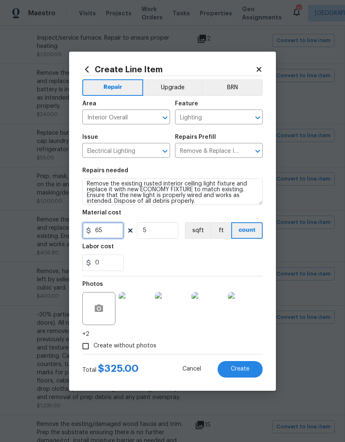
click at [117, 231] on input "65" at bounding box center [102, 230] width 41 height 17
type input "70"
click at [210, 261] on div "0" at bounding box center [172, 263] width 180 height 17
click at [248, 293] on span "Create" at bounding box center [240, 369] width 19 height 6
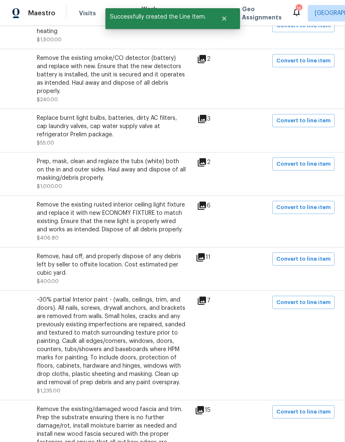
scroll to position [593, 122]
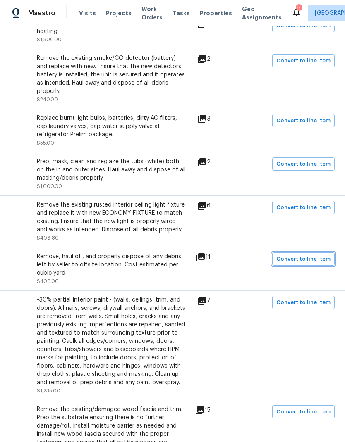
click at [296, 252] on button "Convert to line item" at bounding box center [303, 258] width 62 height 13
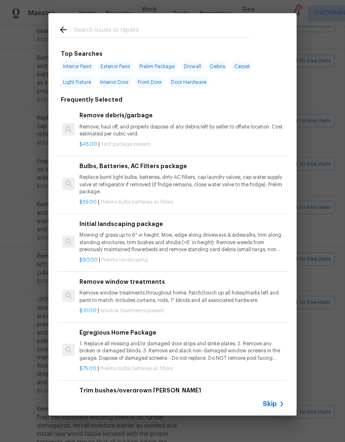
click at [273, 293] on span "Skip" at bounding box center [269, 404] width 14 height 8
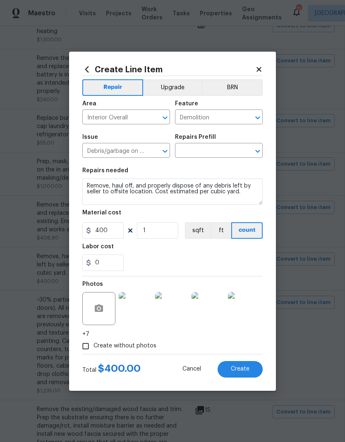
click at [214, 155] on input "text" at bounding box center [207, 151] width 64 height 13
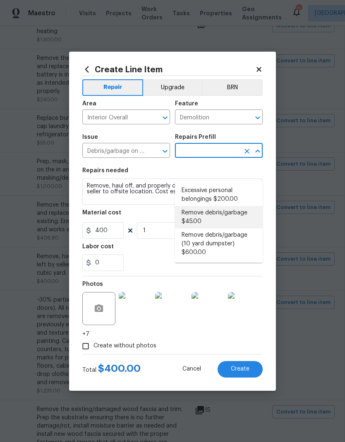
click at [229, 206] on li "Remove debris/garbage $45.00" at bounding box center [219, 217] width 88 height 22
type input "Remove debris/garbage $45.00"
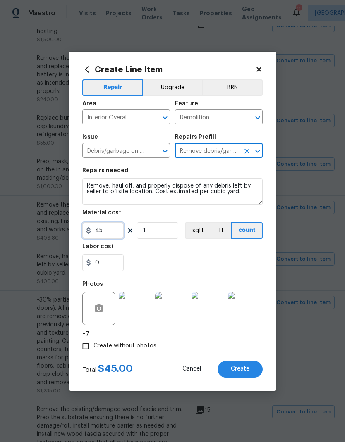
click at [107, 231] on input "45" at bounding box center [102, 230] width 41 height 17
click at [107, 229] on input "45" at bounding box center [102, 230] width 41 height 17
type input "400"
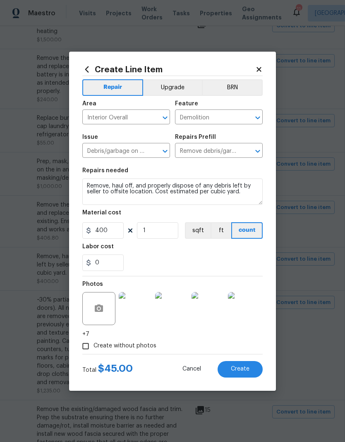
click at [203, 259] on div "0" at bounding box center [172, 263] width 180 height 17
click at [243, 293] on span "Create" at bounding box center [240, 369] width 19 height 6
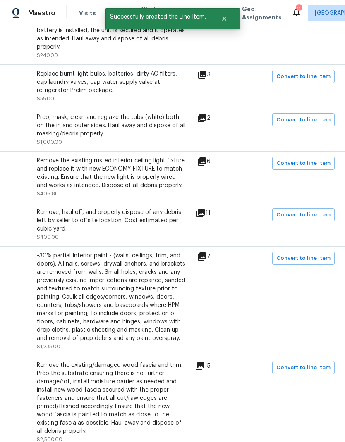
scroll to position [637, 122]
click at [304, 254] on span "Convert to line item" at bounding box center [303, 259] width 54 height 10
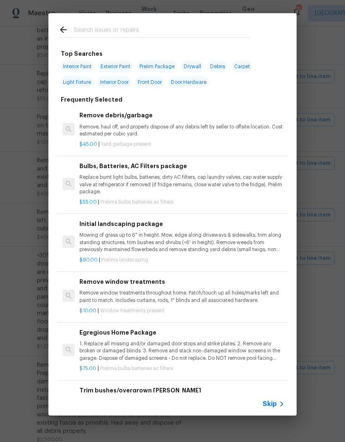
click at [276, 293] on span "Skip" at bounding box center [269, 404] width 14 height 8
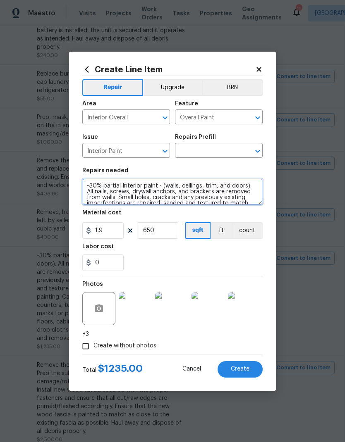
click at [105, 188] on textarea "~30% partial Interior paint - (walls, ceilings, trim, and doors). All nails, sc…" at bounding box center [172, 192] width 180 height 26
click at [110, 191] on textarea "~30% partial Interior paint - (walls, ceilings, trim, and doors). All nails, sc…" at bounding box center [172, 192] width 180 height 26
click at [107, 195] on textarea "~30% partial Interior paint - (walls, ceilings, trim, and doors). All nails, sc…" at bounding box center [172, 192] width 180 height 26
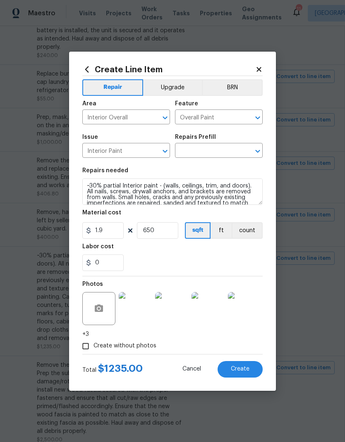
click at [214, 150] on input "text" at bounding box center [207, 151] width 64 height 13
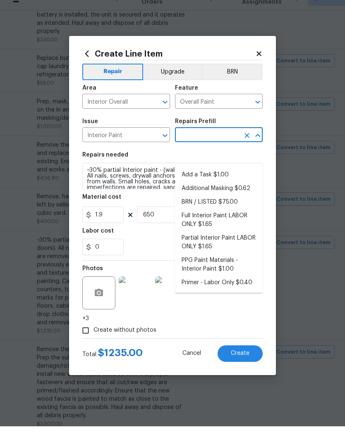
click at [223, 247] on li "Partial Interior Paint LABOR ONLY $1.65" at bounding box center [219, 258] width 88 height 22
type input "Partial Interior Paint LABOR ONLY $1.65"
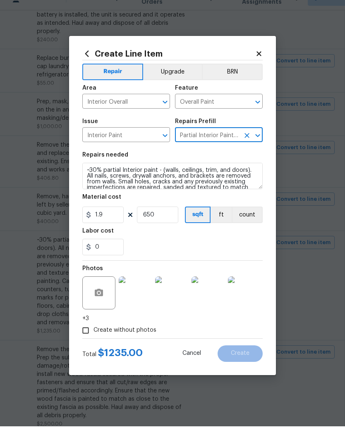
type textarea "Partial Interior paint - Prep, mask, and paint specified interior areas. Ensure…"
type input "Partial Interior Paint LABOR ONLY $1.65"
type input "1.65"
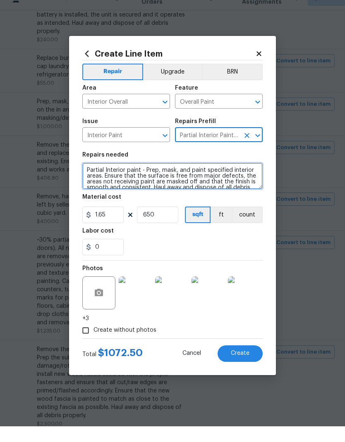
click at [149, 179] on textarea "Partial Interior paint - Prep, mask, and paint specified interior areas. Ensure…" at bounding box center [172, 192] width 180 height 26
click at [150, 179] on textarea "Partial Interior paint - Prep, mask, and paint specified interior areas. Ensure…" at bounding box center [172, 192] width 180 height 26
paste textarea "~30% partial Interior paint - (walls, ceilings, trim, and doors). All nails, sc…"
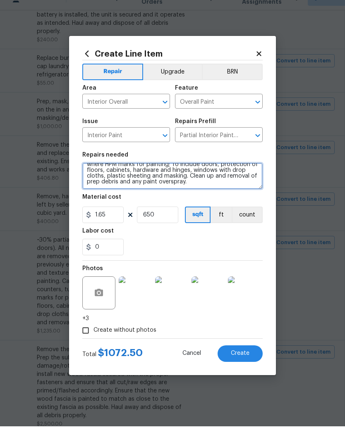
type textarea "~30% partial Interior paint - (walls, ceilings, trim, and doors). All nails, sc…"
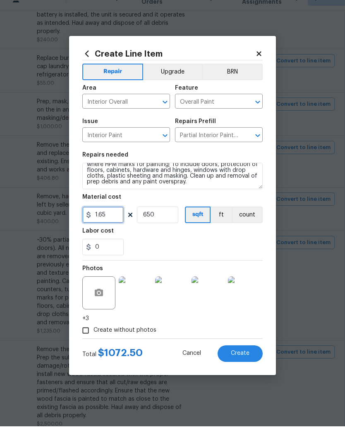
click at [114, 222] on input "1.65" at bounding box center [102, 230] width 41 height 17
click at [203, 255] on div "0" at bounding box center [172, 263] width 180 height 17
type input "1.9"
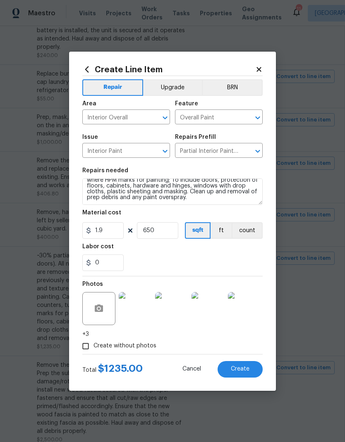
click at [247, 293] on span "Create" at bounding box center [240, 369] width 19 height 6
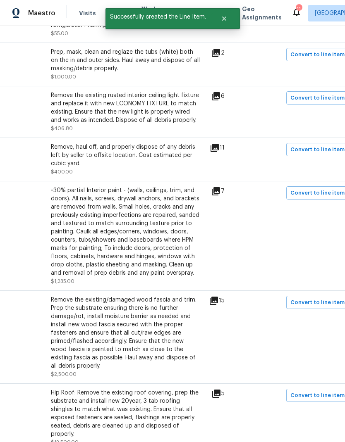
scroll to position [702, 113]
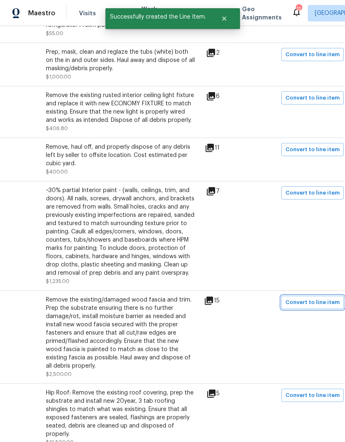
click at [308, 293] on span "Convert to line item" at bounding box center [312, 303] width 54 height 10
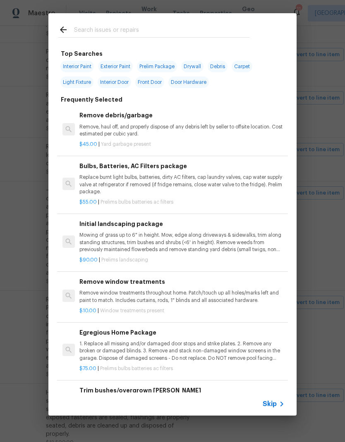
click at [274, 293] on span "Skip" at bounding box center [269, 404] width 14 height 8
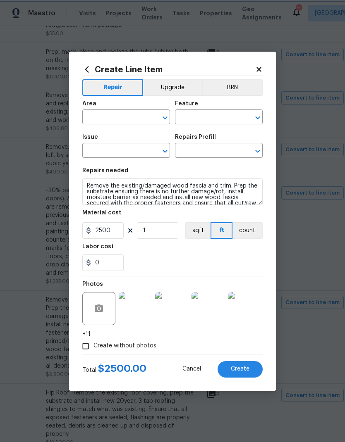
type input "Exterior Overall"
type input "Home Facade"
type input "Siding"
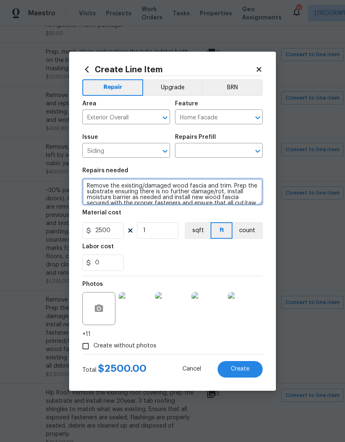
click at [151, 186] on textarea "Remove the existing/damaged wood fascia and trim. Prep the substrate ensuring t…" at bounding box center [172, 192] width 180 height 26
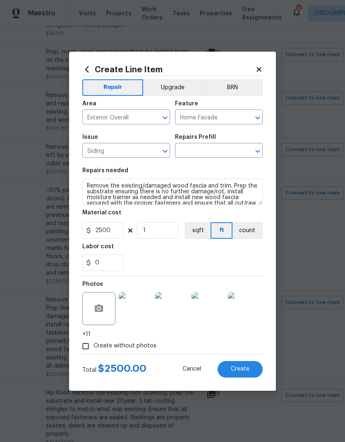
click at [225, 152] on input "text" at bounding box center [207, 151] width 64 height 13
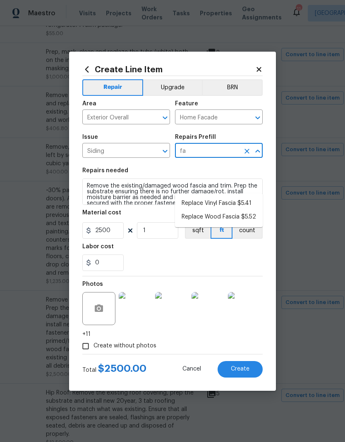
click at [242, 210] on li "Replace Wood Fascia $5.52" at bounding box center [219, 217] width 88 height 14
type input "Replace Wood Fascia $5.52"
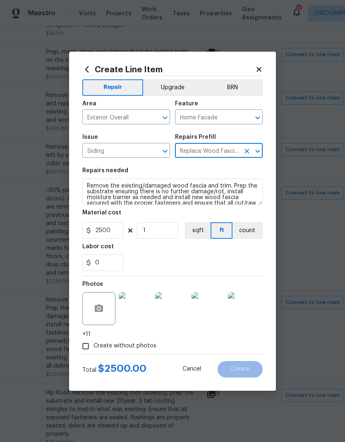
type input "Siding"
type textarea "Remove the existing/damaged wood fascia. Prep the substrate ensuring there is n…"
type input "Replace Wood Fascia $5.52"
type input "5.52"
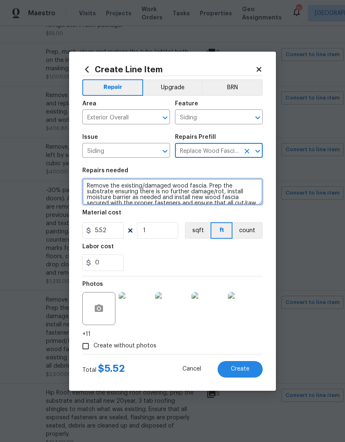
click at [149, 185] on textarea "Remove the existing/damaged wood fascia. Prep the substrate ensuring there is n…" at bounding box center [172, 192] width 180 height 26
click at [149, 184] on textarea "Remove the existing/damaged wood fascia. Prep the substrate ensuring there is n…" at bounding box center [172, 192] width 180 height 26
click at [155, 188] on textarea "Remove the existing/damaged wood fascia. Prep the substrate ensuring there is n…" at bounding box center [172, 192] width 180 height 26
paste textarea "and trim"
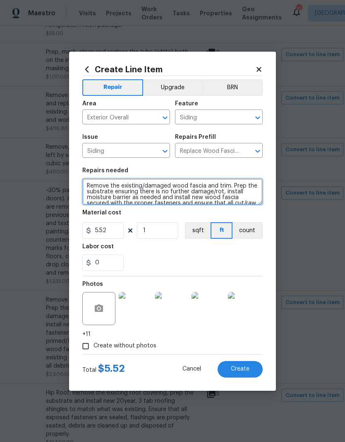
scroll to position [23, 0]
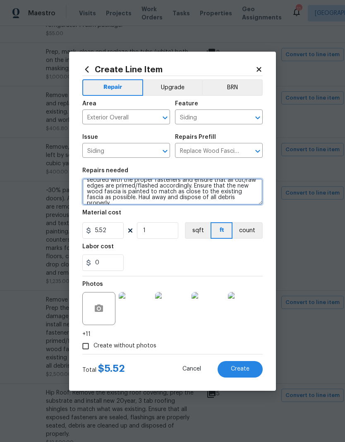
type textarea "Remove the existing/damaged wood fascia and trim. Prep the substrate ensuring t…"
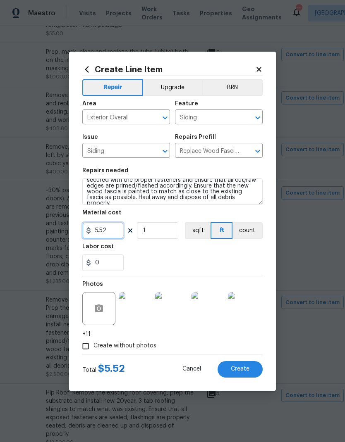
click at [113, 228] on input "5.52" at bounding box center [102, 230] width 41 height 17
click at [105, 231] on input "5.52" at bounding box center [102, 230] width 41 height 17
type input "2500"
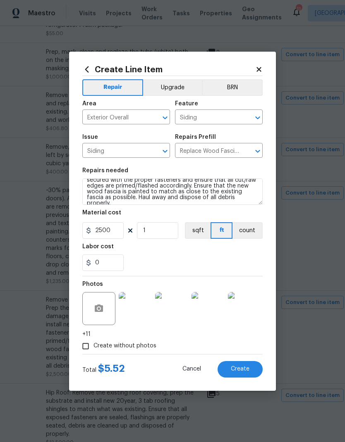
click at [188, 259] on div "0" at bounding box center [172, 263] width 180 height 17
click at [187, 258] on div "0" at bounding box center [172, 263] width 180 height 17
click at [239, 293] on span "Create" at bounding box center [240, 369] width 19 height 6
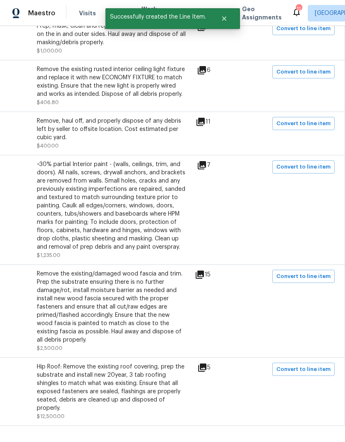
scroll to position [727, 122]
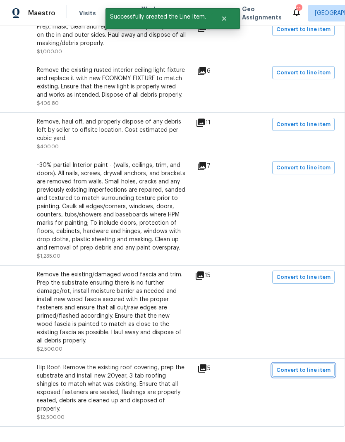
click at [302, 293] on span "Convert to line item" at bounding box center [303, 371] width 54 height 10
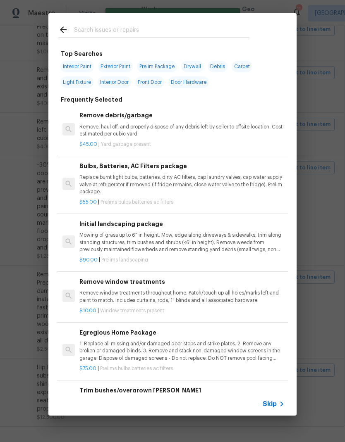
click at [272, 293] on span "Skip" at bounding box center [269, 404] width 14 height 8
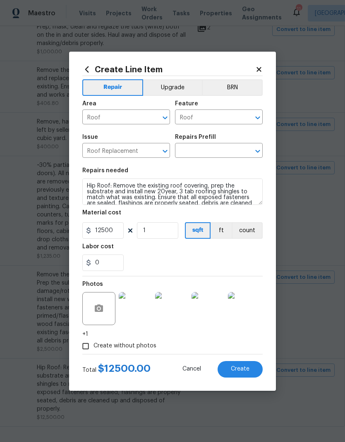
click at [222, 148] on input "text" at bounding box center [207, 151] width 64 height 13
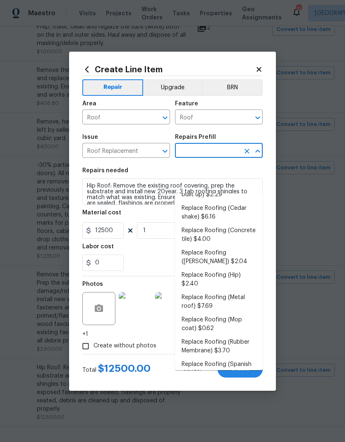
scroll to position [45, 0]
click at [220, 269] on li "Replace Roofing (Hip) $2.40" at bounding box center [219, 280] width 88 height 22
type input "Replace Roofing (Hip) $2.40"
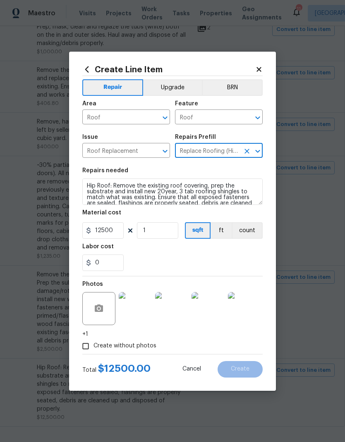
type input "Eaves and Trim"
type input "Replace Roofing (Hip) $2.40"
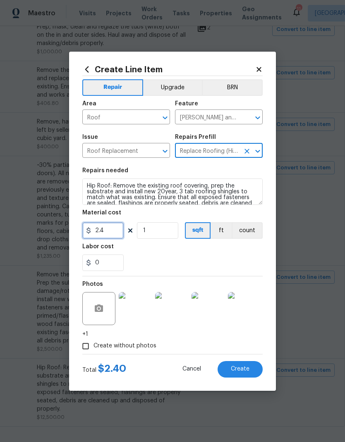
click at [112, 229] on input "2.4" at bounding box center [102, 230] width 41 height 17
click at [102, 228] on input "2.4" at bounding box center [102, 230] width 41 height 17
click at [102, 227] on input "2.4" at bounding box center [102, 230] width 41 height 17
click at [101, 231] on input "2.4" at bounding box center [102, 230] width 41 height 17
type input "12500"
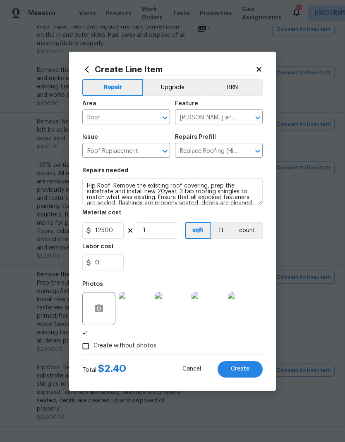
click at [208, 258] on div "0" at bounding box center [172, 263] width 180 height 17
click at [240, 293] on button "Create" at bounding box center [239, 369] width 45 height 17
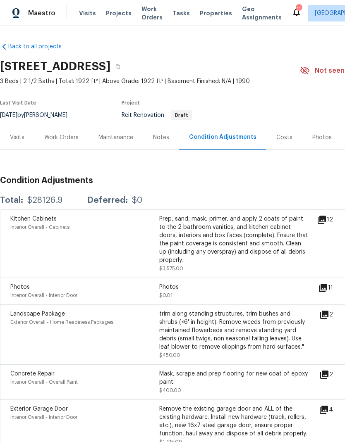
scroll to position [0, 0]
click at [63, 133] on div "Work Orders" at bounding box center [61, 137] width 34 height 8
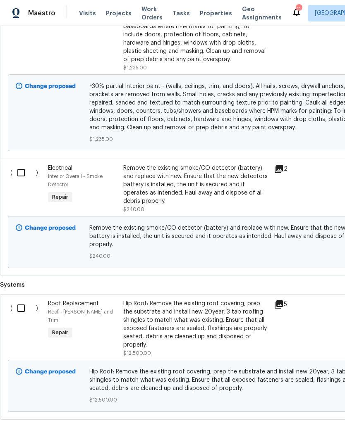
scroll to position [1856, 0]
